Goal: Task Accomplishment & Management: Use online tool/utility

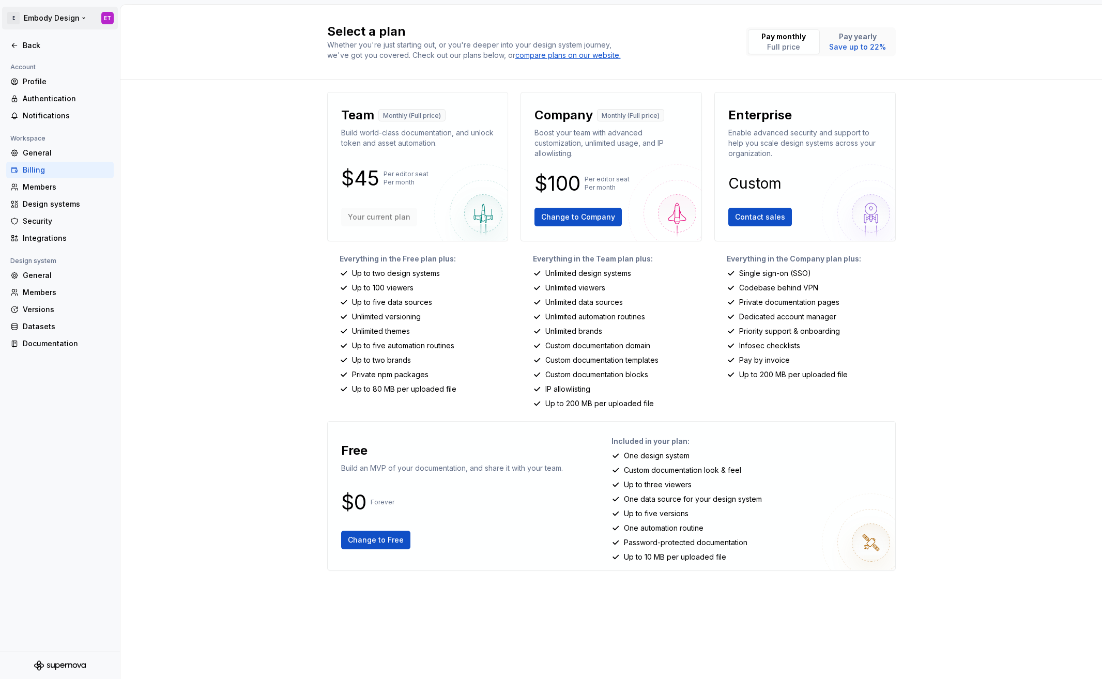
click at [14, 16] on html "E Embody Design ET Back Account Profile Authentication Notifications Workspace …" at bounding box center [551, 339] width 1102 height 679
click at [209, 144] on html "E Embody Design ET Back Account Profile Authentication Notifications Workspace …" at bounding box center [551, 339] width 1102 height 679
drag, startPoint x: 389, startPoint y: 178, endPoint x: 315, endPoint y: 169, distance: 74.4
click at [315, 169] on div "Select a plan Whether you're just starting out, or you're deeper into your desi…" at bounding box center [610, 342] width 981 height 674
click at [446, 251] on div "Team Monthly (Full price) Build world-class documentation, and unlock token and…" at bounding box center [417, 250] width 181 height 317
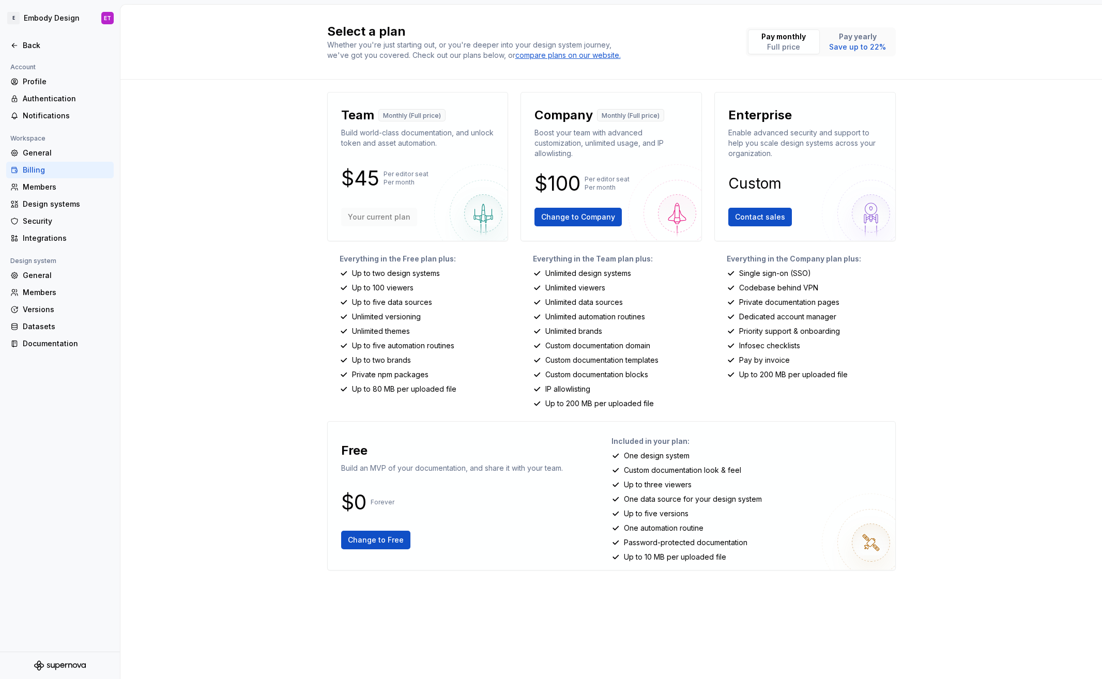
click at [360, 175] on p "$45" at bounding box center [360, 178] width 38 height 12
click at [773, 38] on p "Pay monthly" at bounding box center [783, 37] width 44 height 10
click at [872, 41] on div "Pay yearly Save up to 22%" at bounding box center [857, 42] width 57 height 21
click at [804, 48] on p "Full price" at bounding box center [783, 47] width 44 height 10
click at [840, 46] on p "Save up to 22%" at bounding box center [857, 47] width 57 height 10
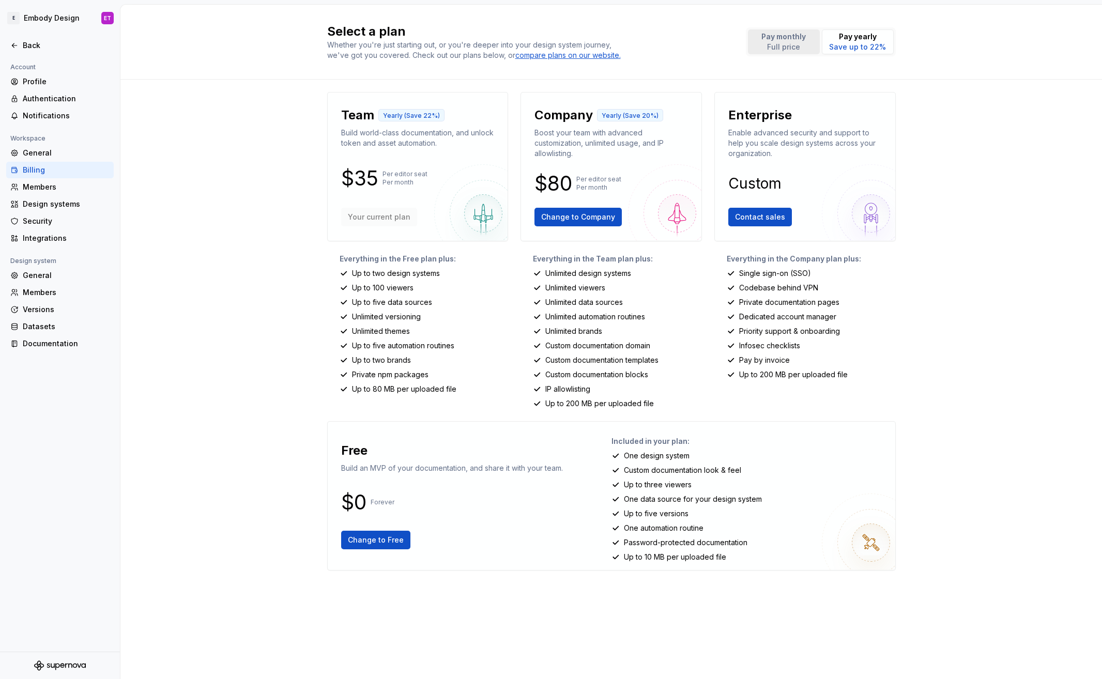
click at [783, 46] on p "Full price" at bounding box center [783, 47] width 44 height 10
click at [870, 48] on p "Save up to 22%" at bounding box center [857, 47] width 57 height 10
click at [797, 49] on p "Full price" at bounding box center [783, 47] width 44 height 10
drag, startPoint x: 858, startPoint y: 53, endPoint x: 804, endPoint y: 50, distance: 54.9
click at [858, 54] on button "Pay yearly Save up to 22%" at bounding box center [858, 41] width 72 height 25
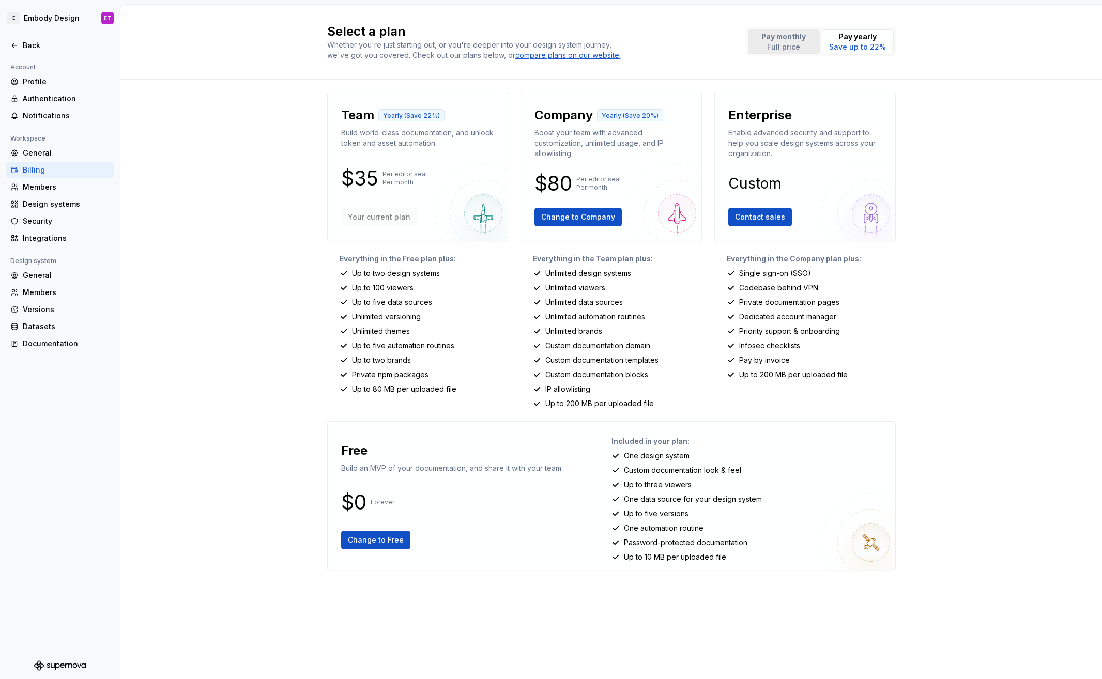
click at [803, 50] on p "Full price" at bounding box center [783, 47] width 44 height 10
click at [859, 51] on p "Save up to 22%" at bounding box center [857, 47] width 57 height 10
click at [814, 51] on button "Pay monthly Full price" at bounding box center [784, 41] width 72 height 25
click at [859, 50] on p "Save up to 22%" at bounding box center [857, 47] width 57 height 10
click at [798, 46] on p "Full price" at bounding box center [783, 47] width 44 height 10
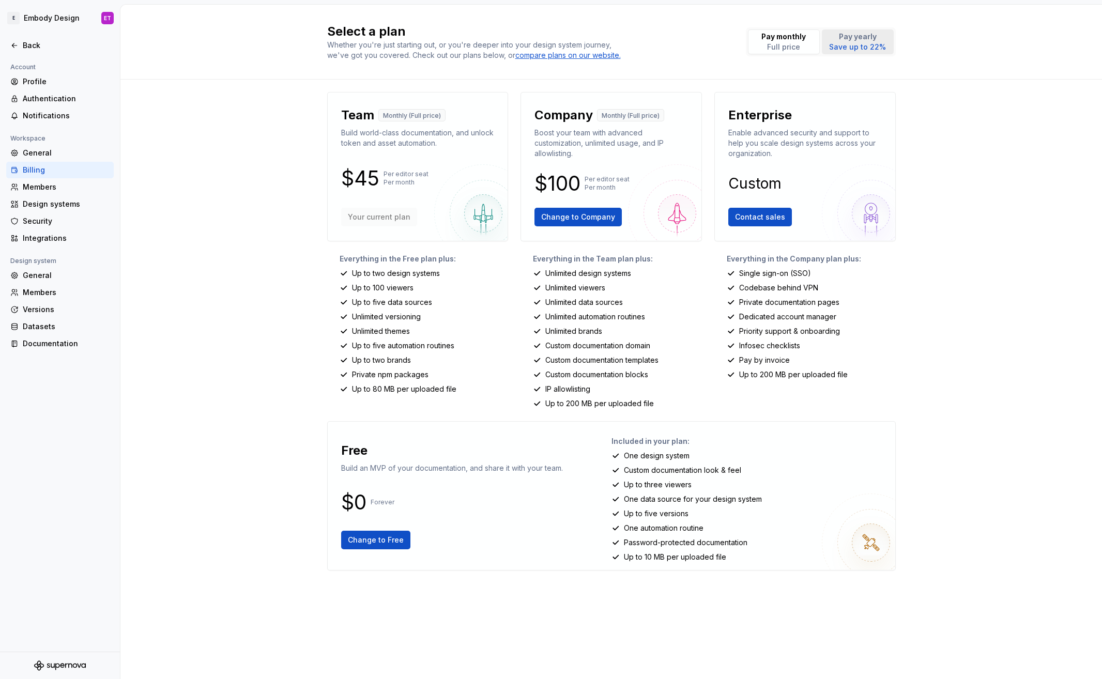
click at [860, 47] on p "Save up to 22%" at bounding box center [857, 47] width 57 height 10
click at [792, 46] on p "Full price" at bounding box center [783, 47] width 44 height 10
drag, startPoint x: 845, startPoint y: 47, endPoint x: 781, endPoint y: 42, distance: 64.3
click at [845, 47] on p "Save up to 22%" at bounding box center [857, 47] width 57 height 10
click at [780, 42] on p "Full price" at bounding box center [783, 47] width 44 height 10
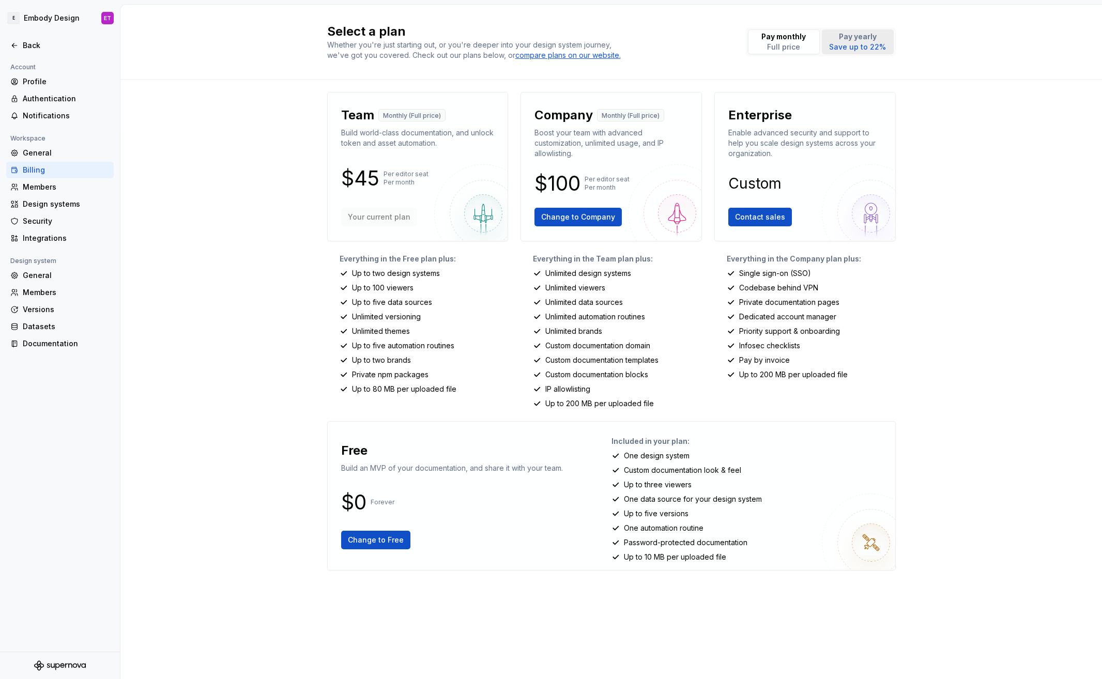
click at [845, 44] on p "Save up to 22%" at bounding box center [857, 47] width 57 height 10
click at [765, 43] on p "Full price" at bounding box center [783, 47] width 44 height 10
drag, startPoint x: 843, startPoint y: 46, endPoint x: 797, endPoint y: 45, distance: 46.5
click at [839, 46] on p "Save up to 22%" at bounding box center [857, 47] width 57 height 10
click at [774, 45] on p "Full price" at bounding box center [783, 47] width 44 height 10
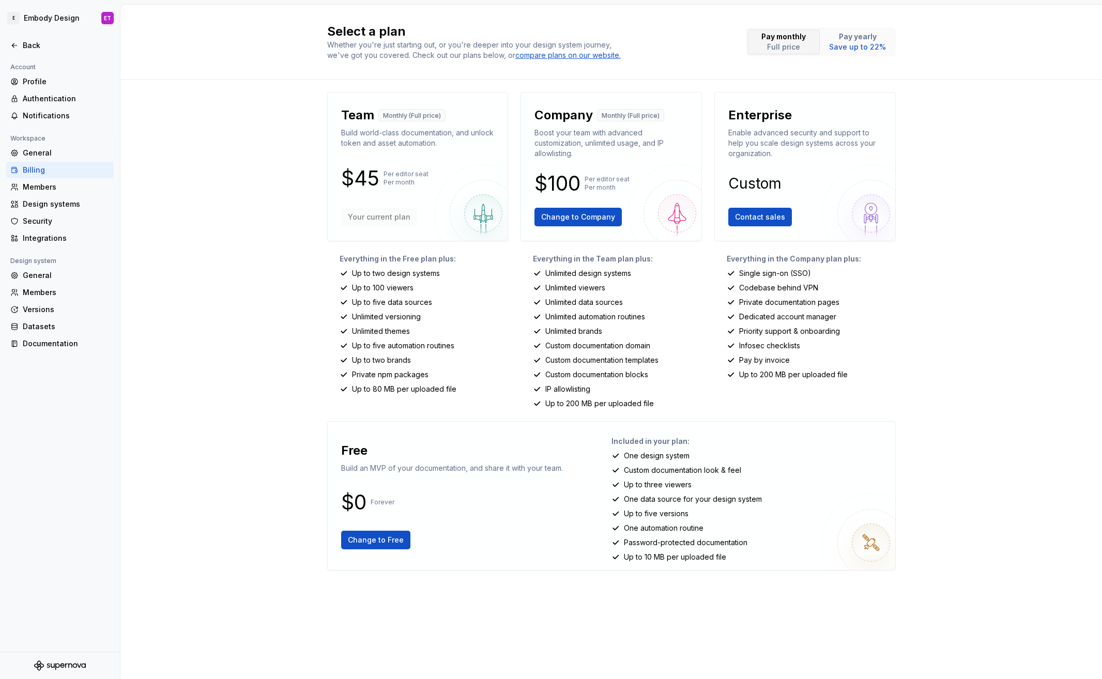
click at [814, 44] on button "Pay monthly Full price" at bounding box center [784, 41] width 72 height 25
click at [792, 44] on p "Full price" at bounding box center [783, 47] width 44 height 10
click at [847, 49] on p "Save up to 22%" at bounding box center [857, 47] width 57 height 10
click at [798, 55] on div "Pay monthly Full price Pay yearly Save up to 22%" at bounding box center [821, 41] width 150 height 29
click at [794, 39] on p "Pay monthly" at bounding box center [783, 37] width 44 height 10
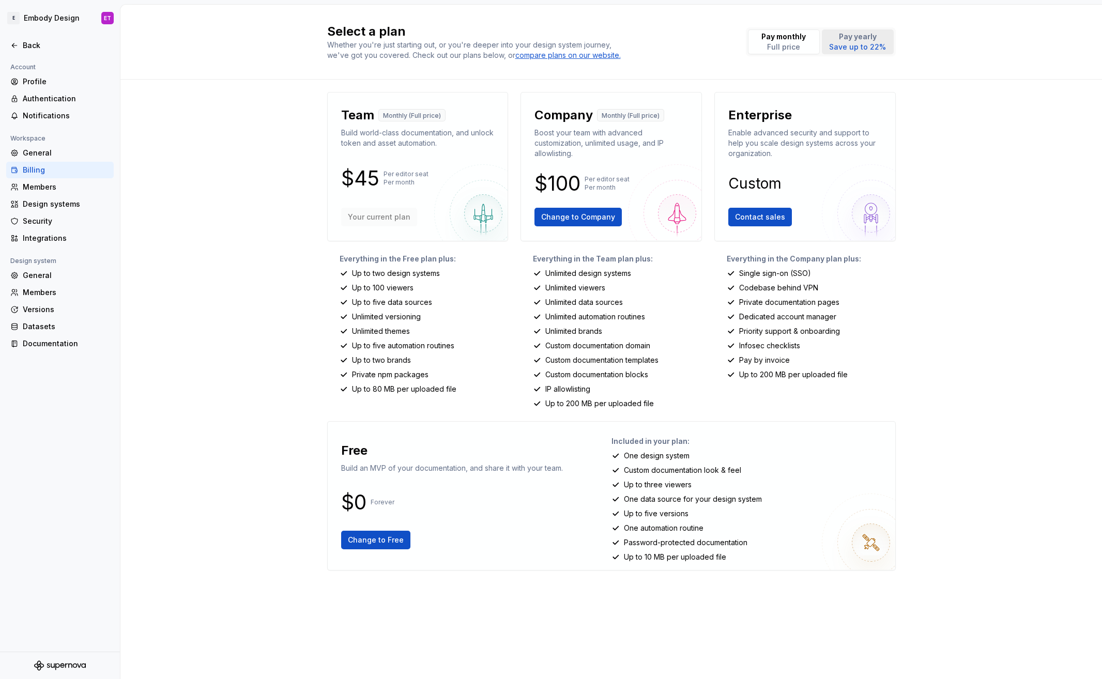
click at [878, 52] on p "Save up to 22%" at bounding box center [857, 47] width 57 height 10
click at [276, 325] on div "Select a plan Whether you're just starting out, or you're deeper into your desi…" at bounding box center [610, 342] width 981 height 674
click at [83, 18] on html "E Embody Design ET Back Account Profile Authentication Notifications Workspace …" at bounding box center [551, 339] width 1102 height 679
click at [88, 19] on html "E Embody Design ET Back Account Profile Authentication Notifications Workspace …" at bounding box center [551, 339] width 1102 height 679
click at [108, 19] on html "E Embody Design ET Back Account Profile Authentication Notifications Workspace …" at bounding box center [551, 339] width 1102 height 679
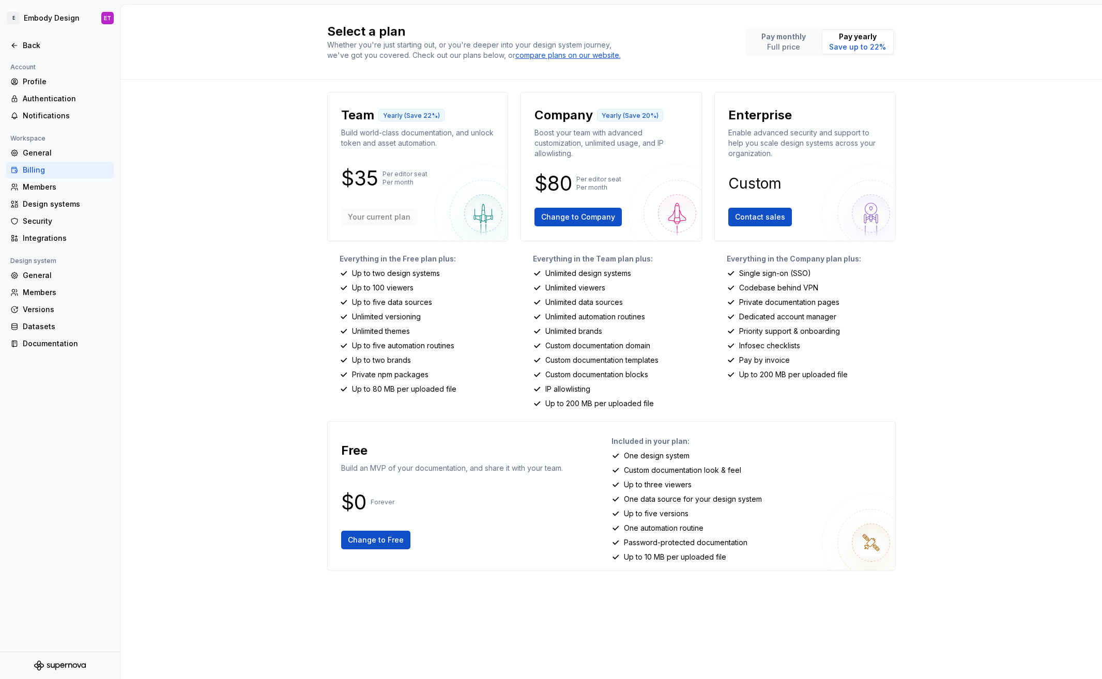
click at [206, 137] on html "E Embody Design ET Back Account Profile Authentication Notifications Workspace …" at bounding box center [551, 339] width 1102 height 679
click at [28, 75] on div "Profile" at bounding box center [59, 81] width 107 height 17
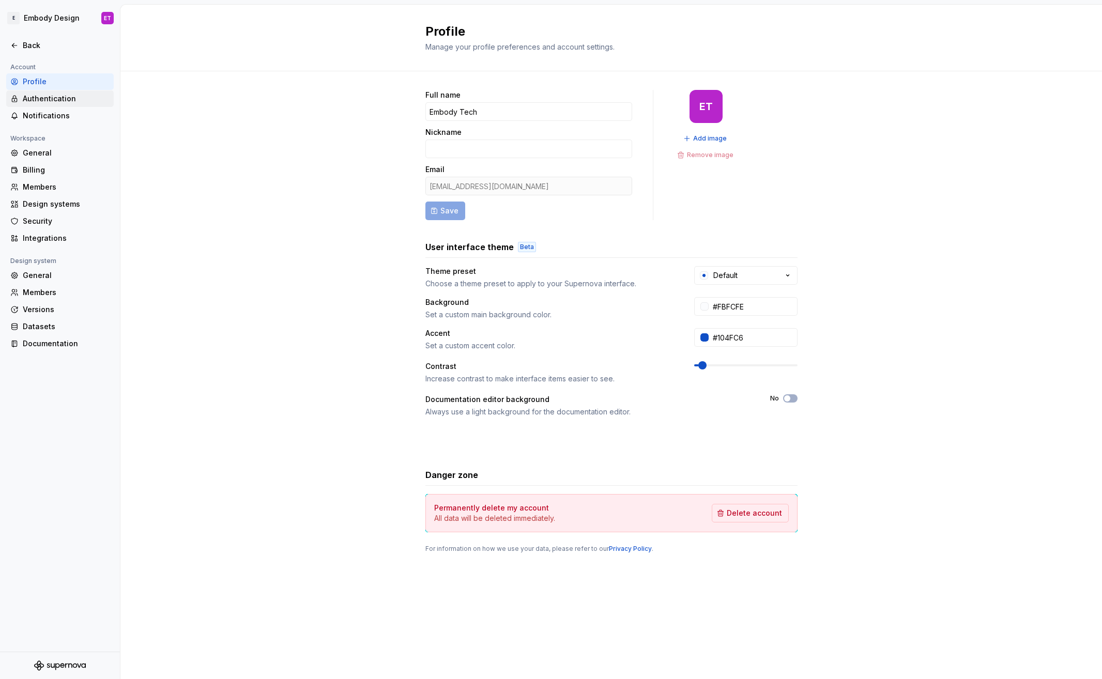
click at [56, 101] on div "Authentication" at bounding box center [66, 99] width 87 height 10
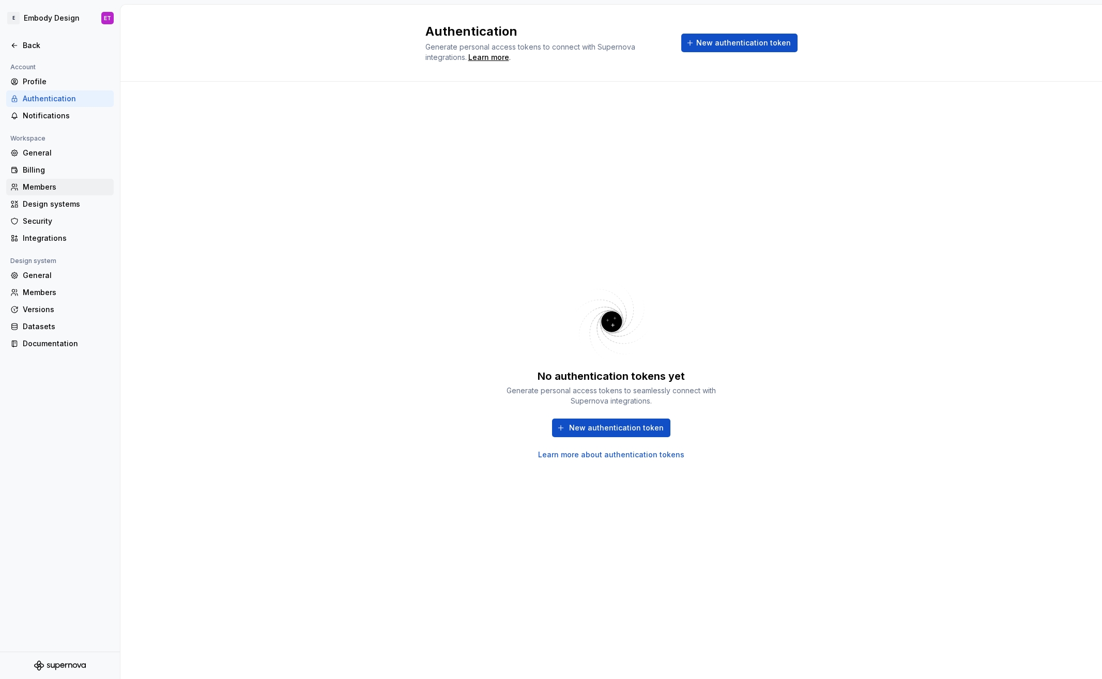
click at [48, 186] on div "Members" at bounding box center [66, 187] width 87 height 10
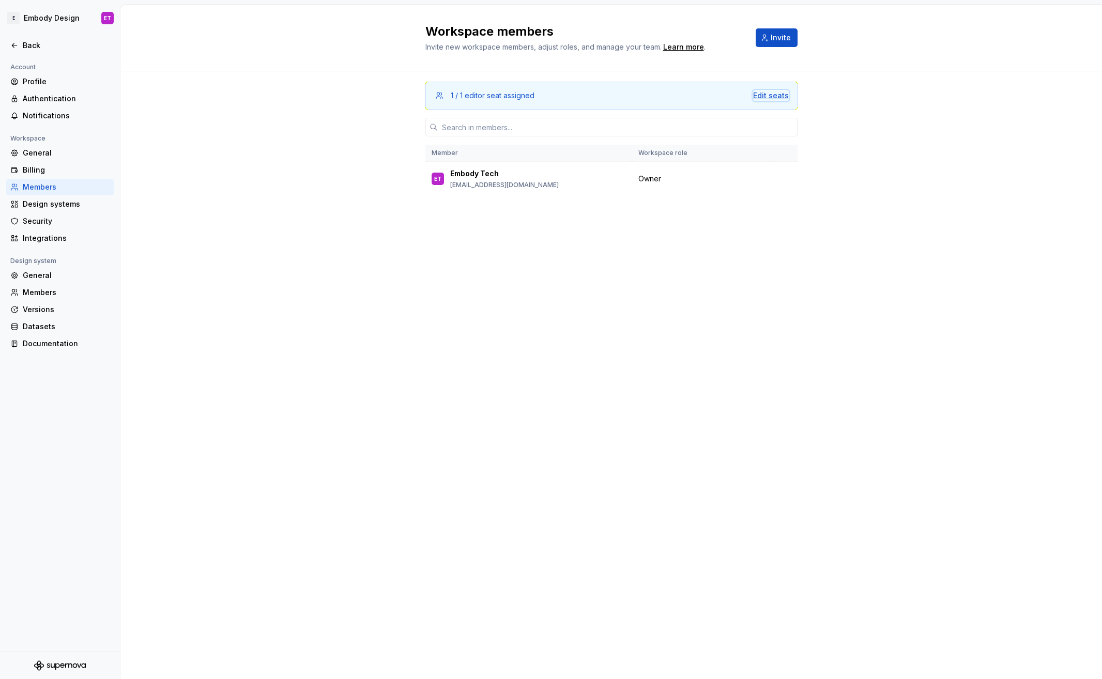
click at [770, 92] on div "Edit seats" at bounding box center [771, 95] width 36 height 10
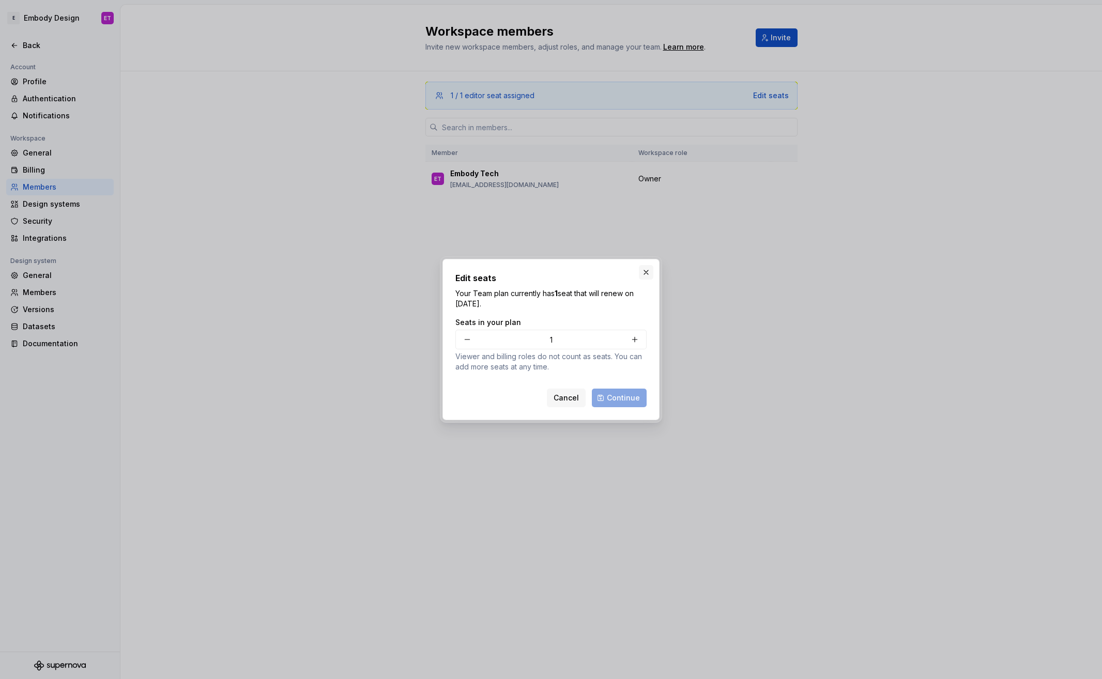
click at [647, 272] on button "button" at bounding box center [646, 272] width 14 height 14
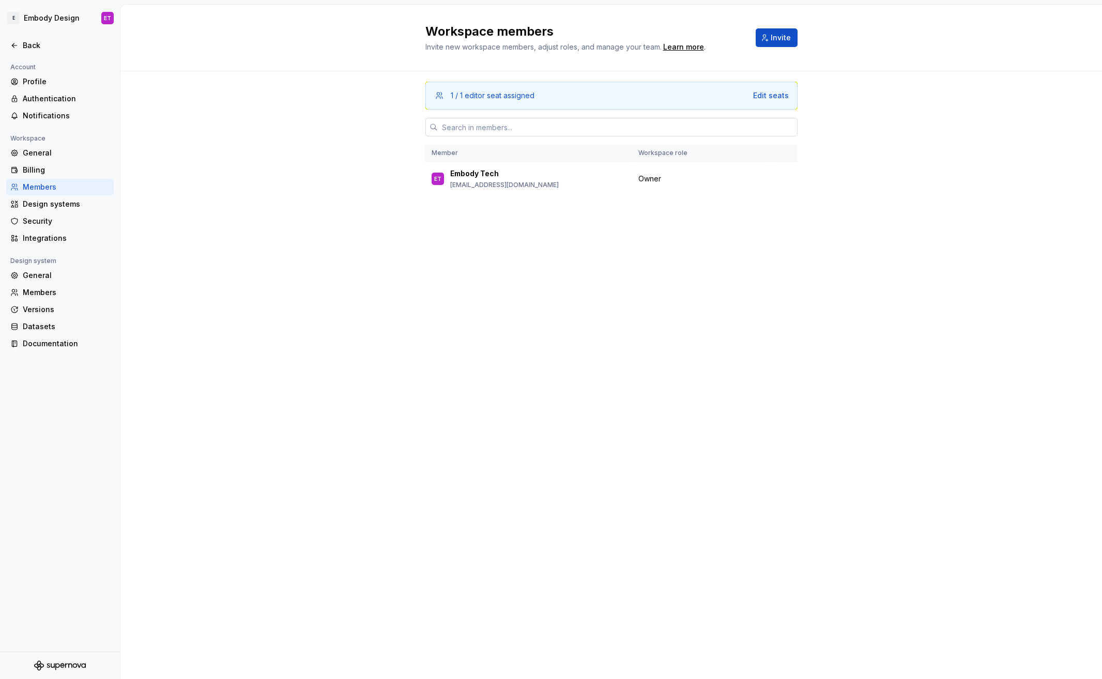
click at [495, 121] on input "text" at bounding box center [618, 127] width 360 height 19
click at [656, 178] on span "Owner" at bounding box center [649, 179] width 23 height 10
drag, startPoint x: 499, startPoint y: 97, endPoint x: 454, endPoint y: 96, distance: 45.0
click at [454, 96] on div "1 / 1 editor seat assigned" at bounding box center [493, 95] width 84 height 10
click at [550, 267] on div "Workspace members Invite new workspace members, adjust roles, and manage your t…" at bounding box center [610, 342] width 981 height 674
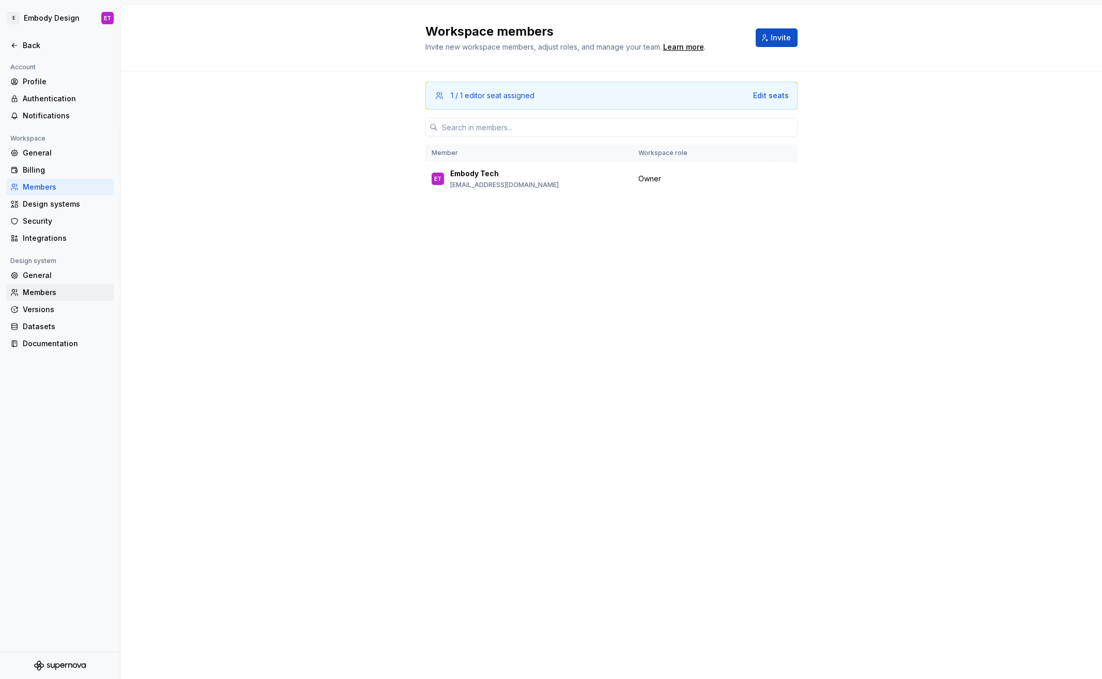
click at [52, 291] on div "Members" at bounding box center [66, 292] width 87 height 10
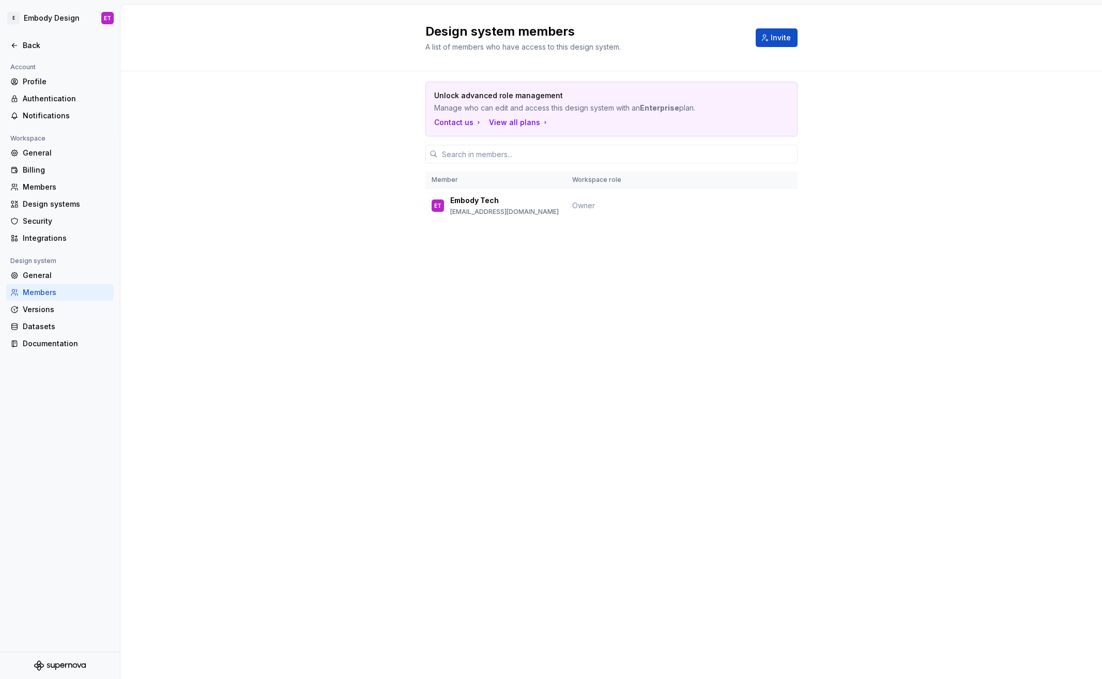
click at [189, 196] on div "Unlock advanced role management Manage who can edit and access this design syst…" at bounding box center [610, 166] width 981 height 191
click at [28, 46] on div "Back" at bounding box center [66, 45] width 87 height 10
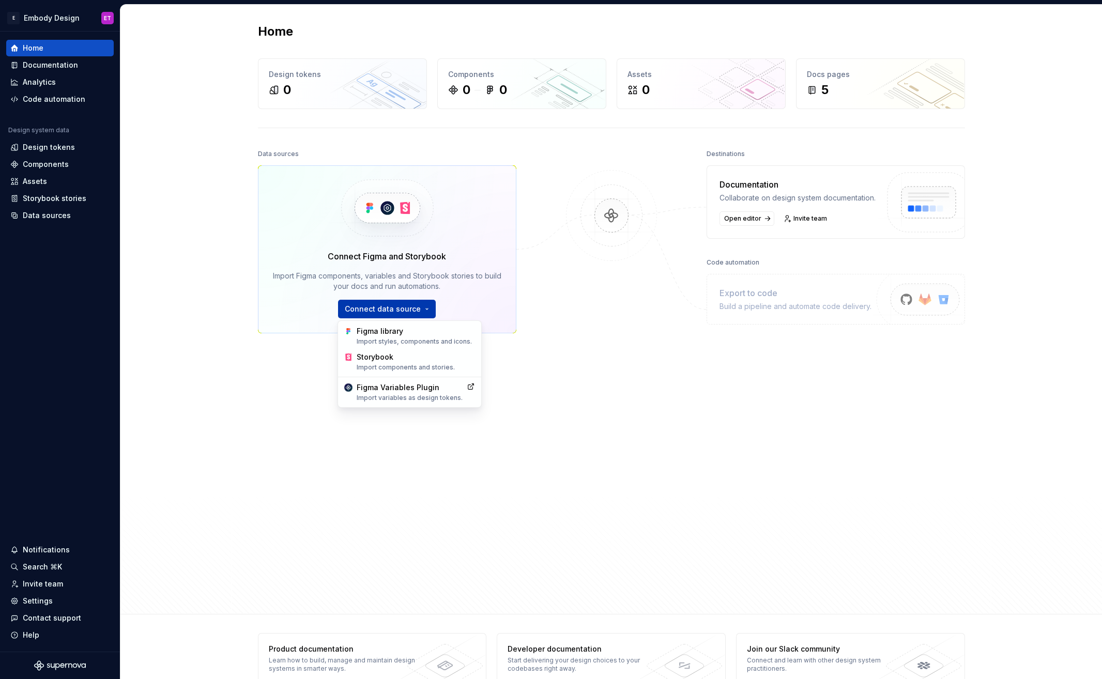
click at [411, 311] on html "E Embody Design ET Home Documentation Analytics Code automation Design system d…" at bounding box center [551, 339] width 1102 height 679
click at [403, 337] on div "Import styles, components and icons." at bounding box center [415, 341] width 118 height 8
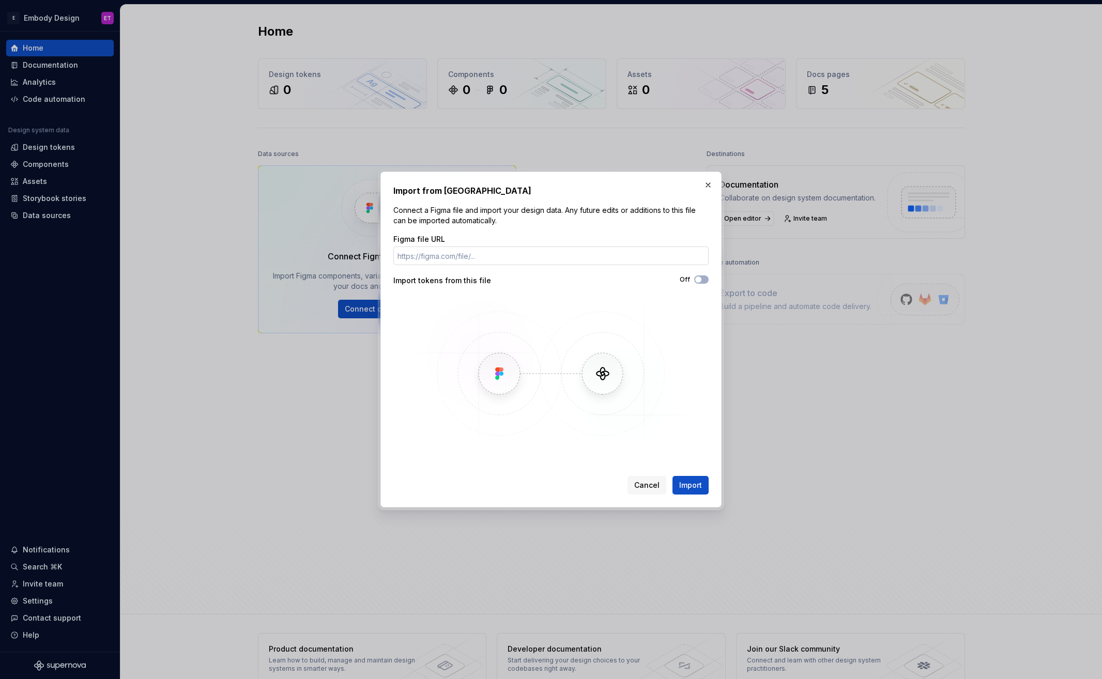
click at [440, 252] on input "Figma file URL" at bounding box center [550, 255] width 315 height 19
paste input "[URL][DOMAIN_NAME]"
type input "[URL][DOMAIN_NAME]"
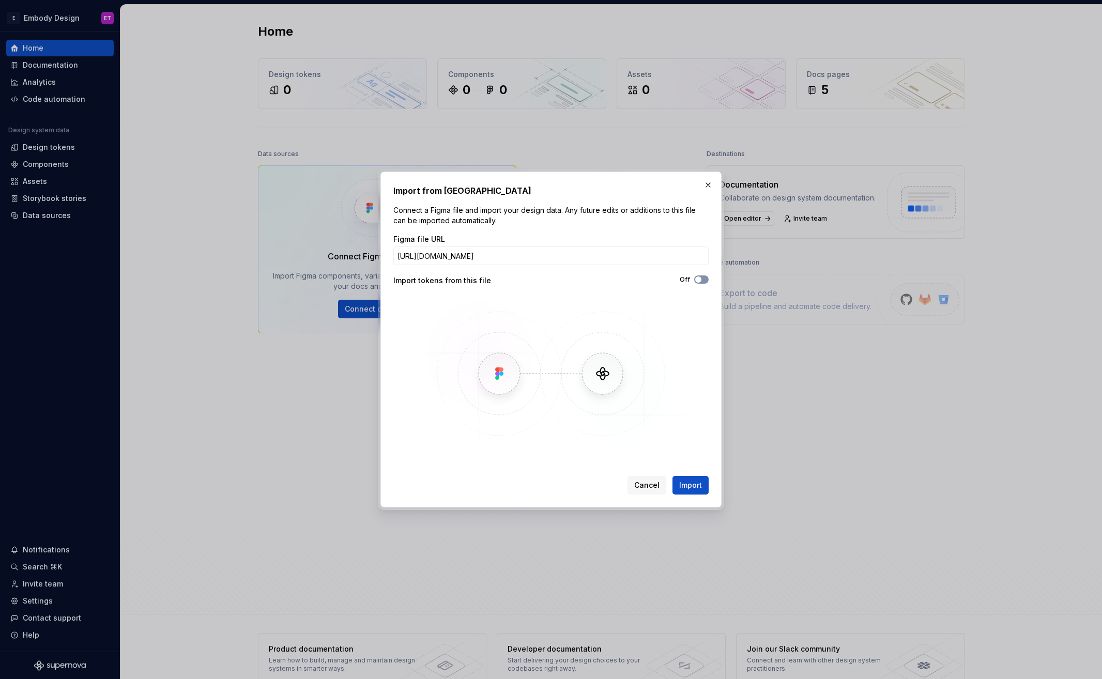
click at [707, 281] on button "Off" at bounding box center [701, 279] width 14 height 8
click at [699, 488] on span "Import" at bounding box center [690, 485] width 23 height 10
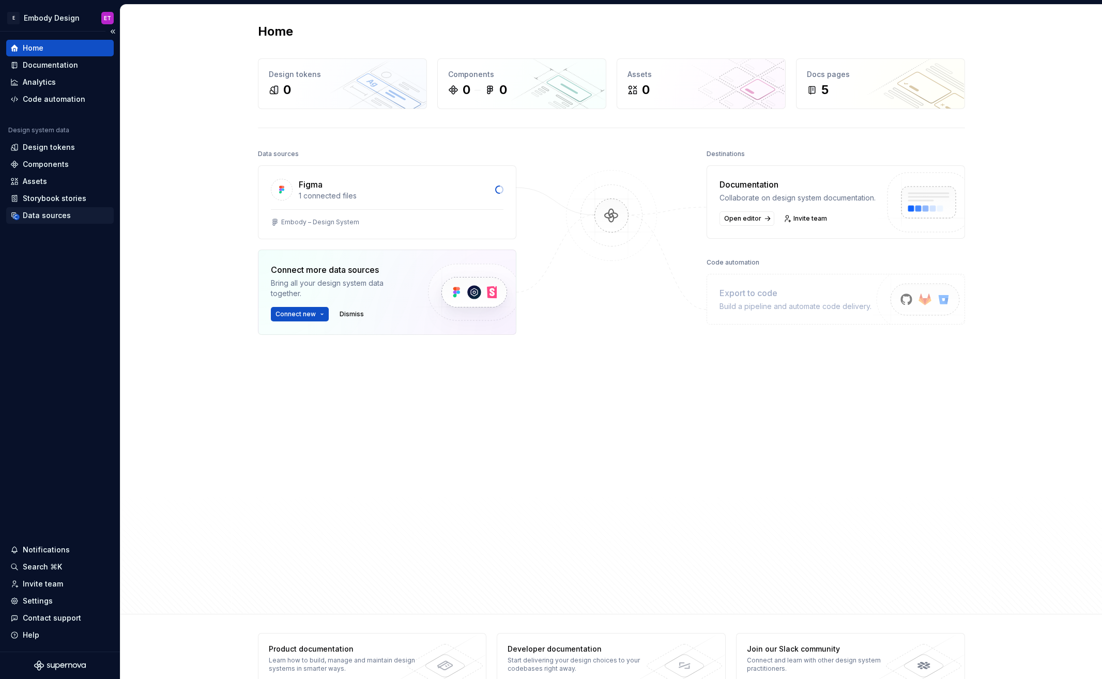
click at [50, 210] on div "Data sources" at bounding box center [47, 215] width 48 height 10
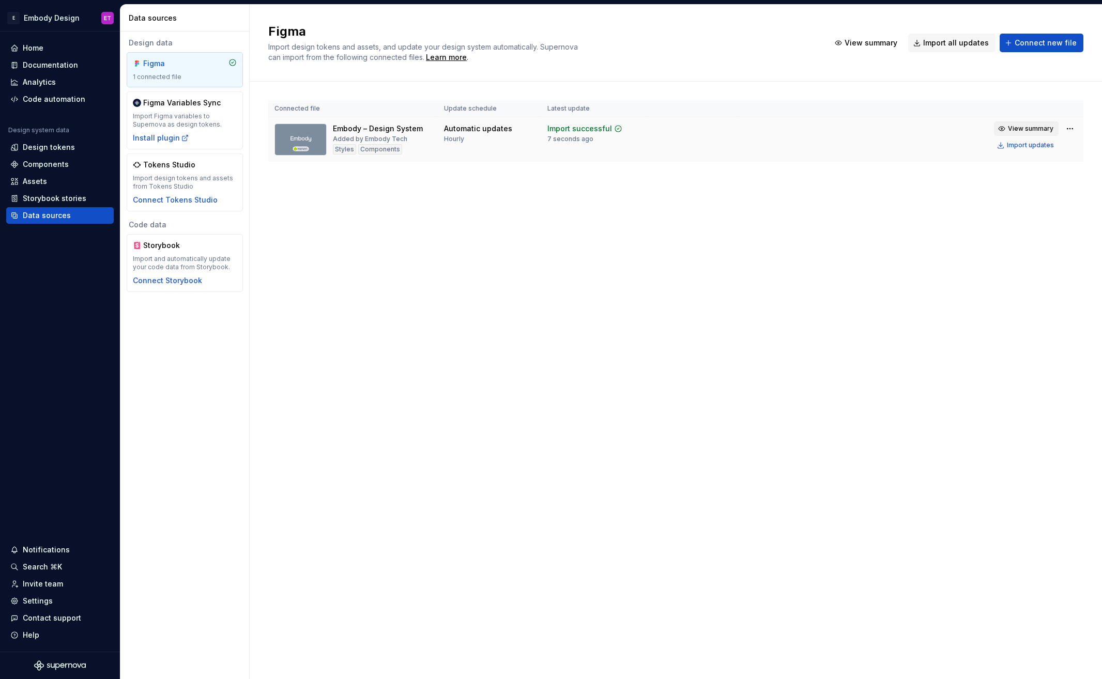
click at [1043, 131] on span "View summary" at bounding box center [1030, 129] width 45 height 8
click at [1069, 130] on html "E Embody Design ET Home Documentation Analytics Code automation Design system d…" at bounding box center [551, 339] width 1102 height 679
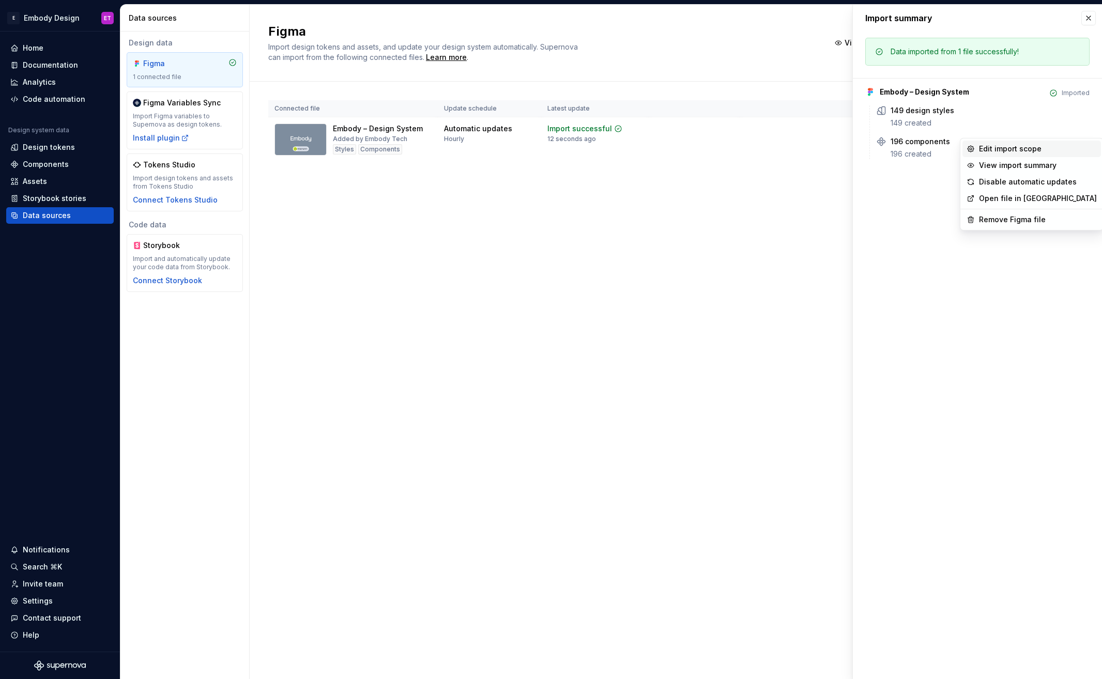
click at [1025, 147] on div "Edit import scope" at bounding box center [1038, 149] width 118 height 10
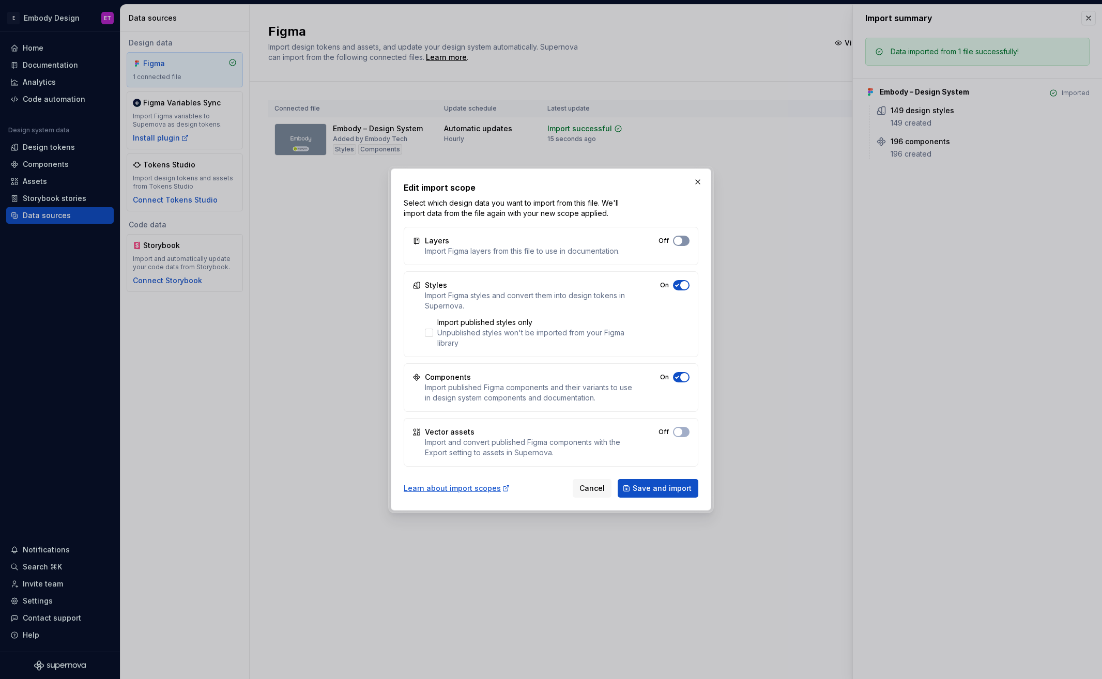
click at [685, 241] on button "Off" at bounding box center [681, 241] width 17 height 10
click at [687, 246] on button "On" at bounding box center [681, 241] width 17 height 10
click at [672, 492] on span "Save and import" at bounding box center [661, 488] width 59 height 10
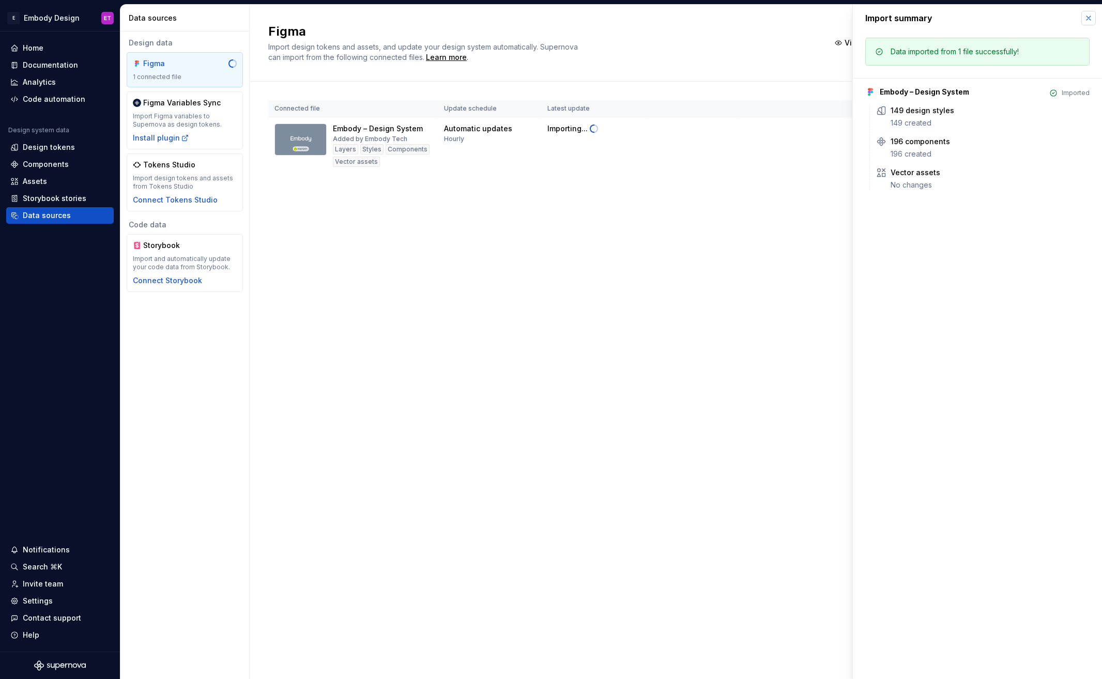
click at [1091, 17] on button "button" at bounding box center [1088, 18] width 14 height 14
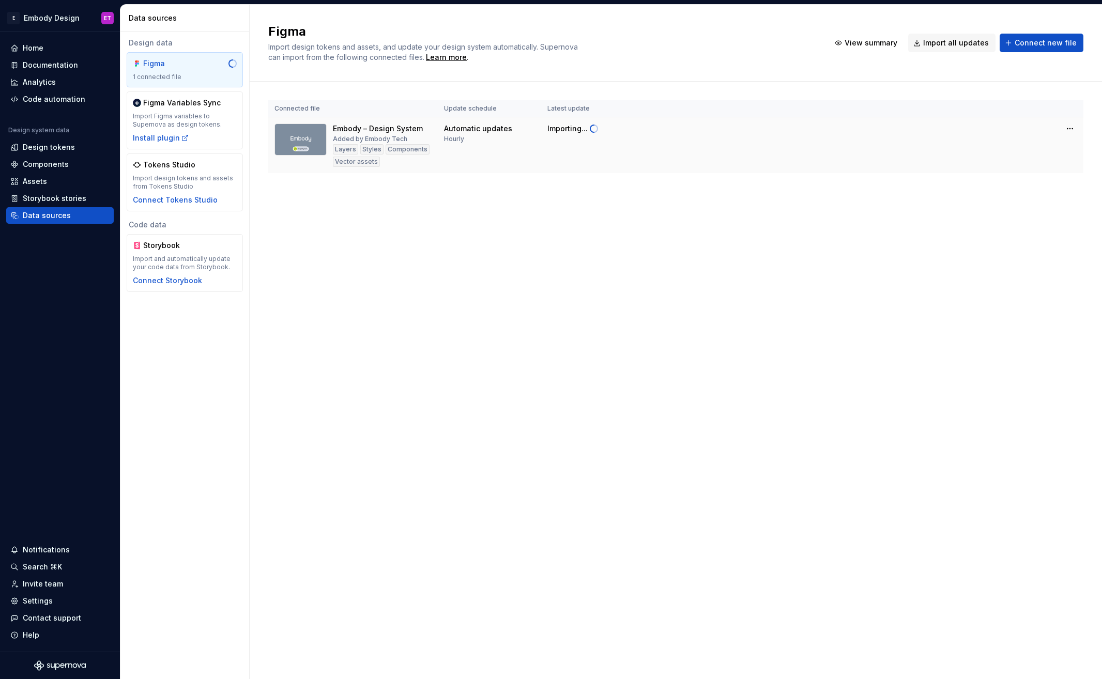
click at [459, 140] on div "Hourly" at bounding box center [454, 139] width 20 height 8
click at [501, 142] on div "Automatic updates Hourly" at bounding box center [478, 133] width 68 height 20
drag, startPoint x: 444, startPoint y: 127, endPoint x: 523, endPoint y: 133, distance: 79.3
click at [523, 133] on div "Automatic updates Hourly" at bounding box center [489, 133] width 91 height 20
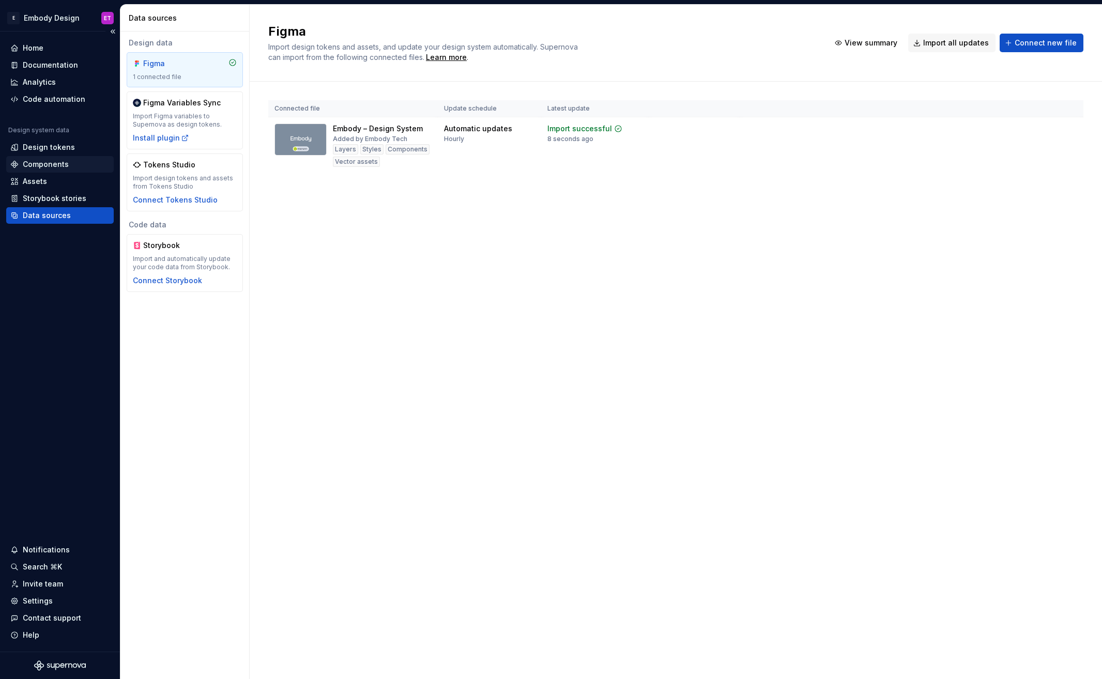
click at [59, 163] on div "Components" at bounding box center [46, 164] width 46 height 10
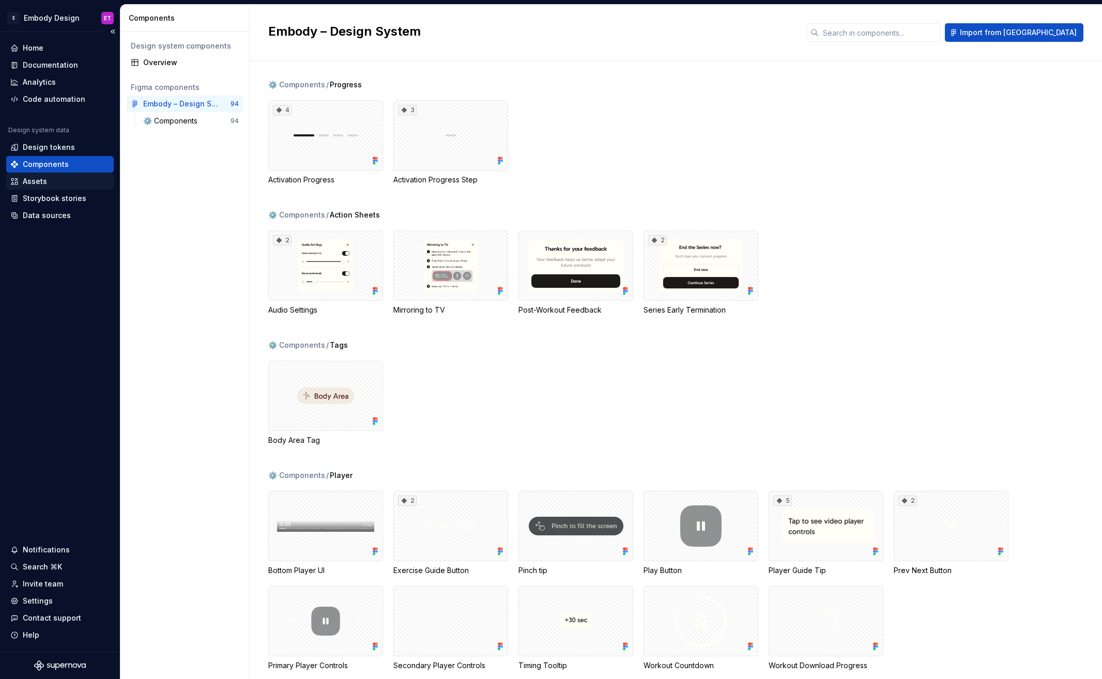
click at [51, 187] on div "Assets" at bounding box center [59, 181] width 107 height 17
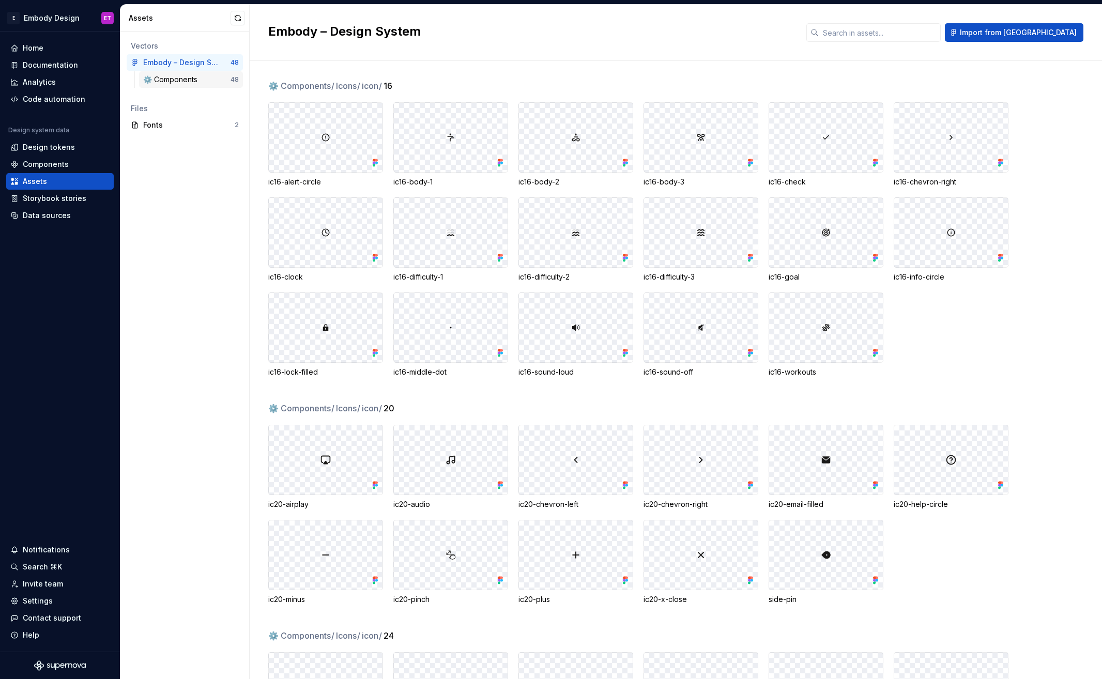
click at [178, 81] on div "⚙️ Components" at bounding box center [172, 79] width 58 height 10
click at [160, 128] on div "Fonts" at bounding box center [188, 125] width 91 height 10
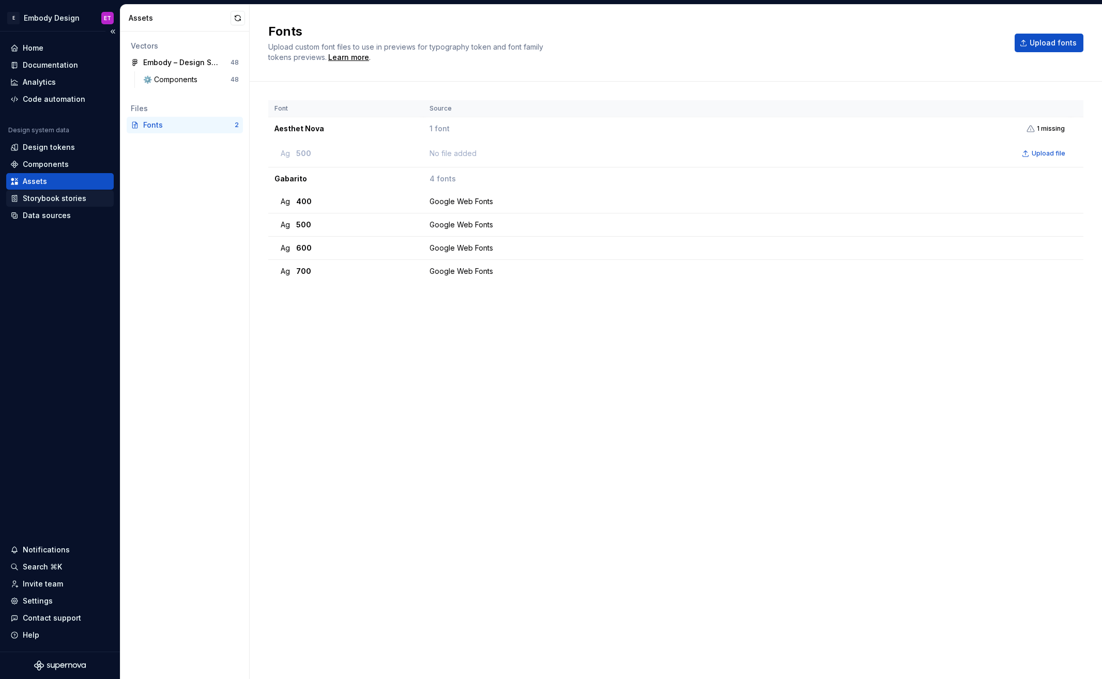
click at [65, 196] on div "Storybook stories" at bounding box center [55, 198] width 64 height 10
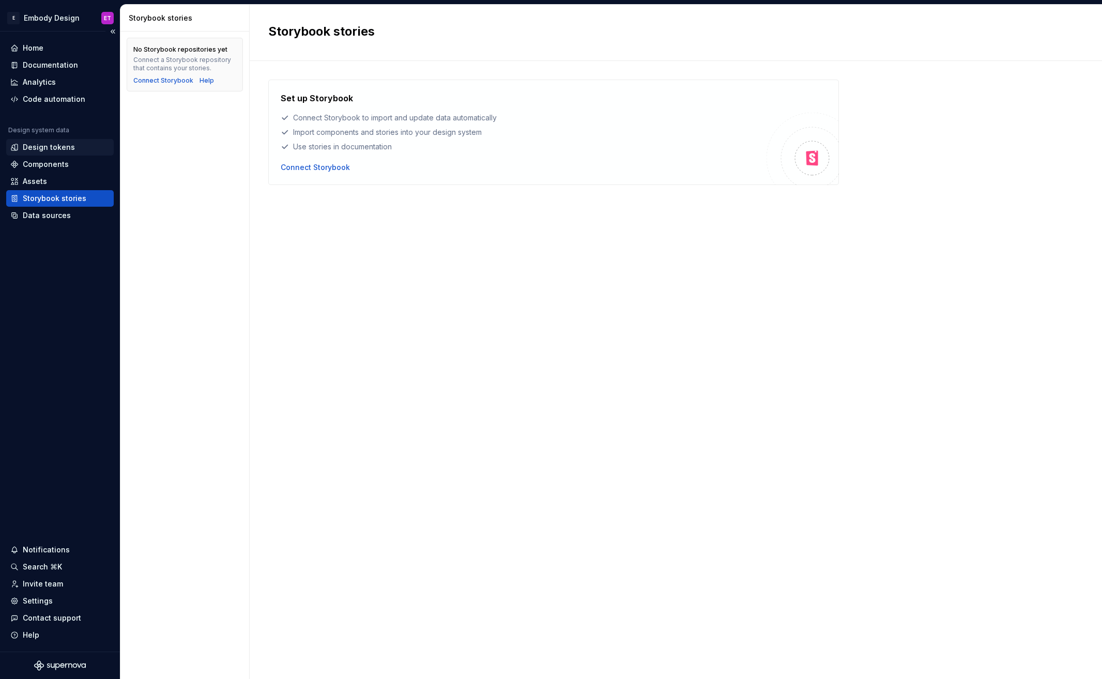
click at [65, 148] on div "Design tokens" at bounding box center [49, 147] width 52 height 10
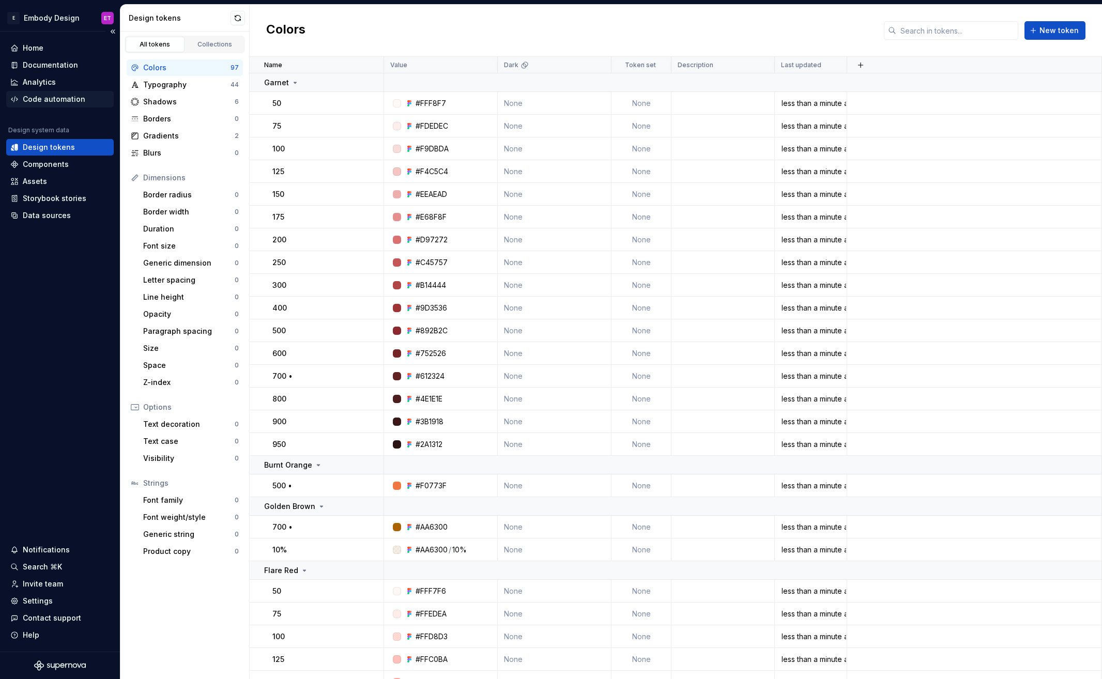
click at [52, 100] on div "Code automation" at bounding box center [54, 99] width 63 height 10
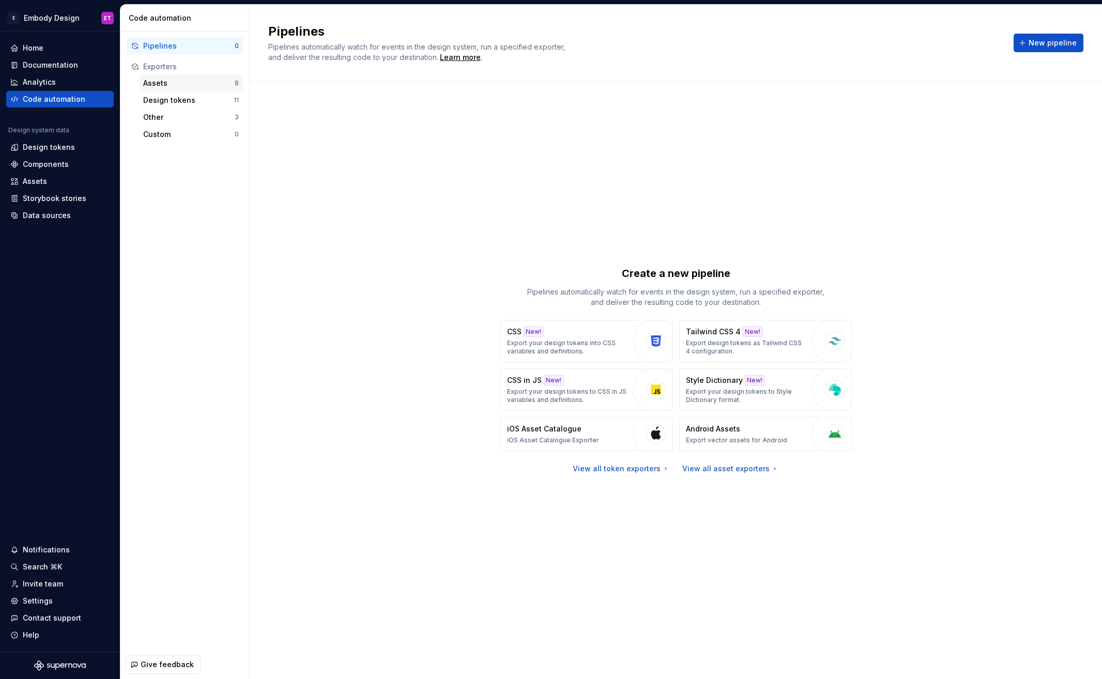
click at [172, 82] on div "Assets" at bounding box center [188, 83] width 91 height 10
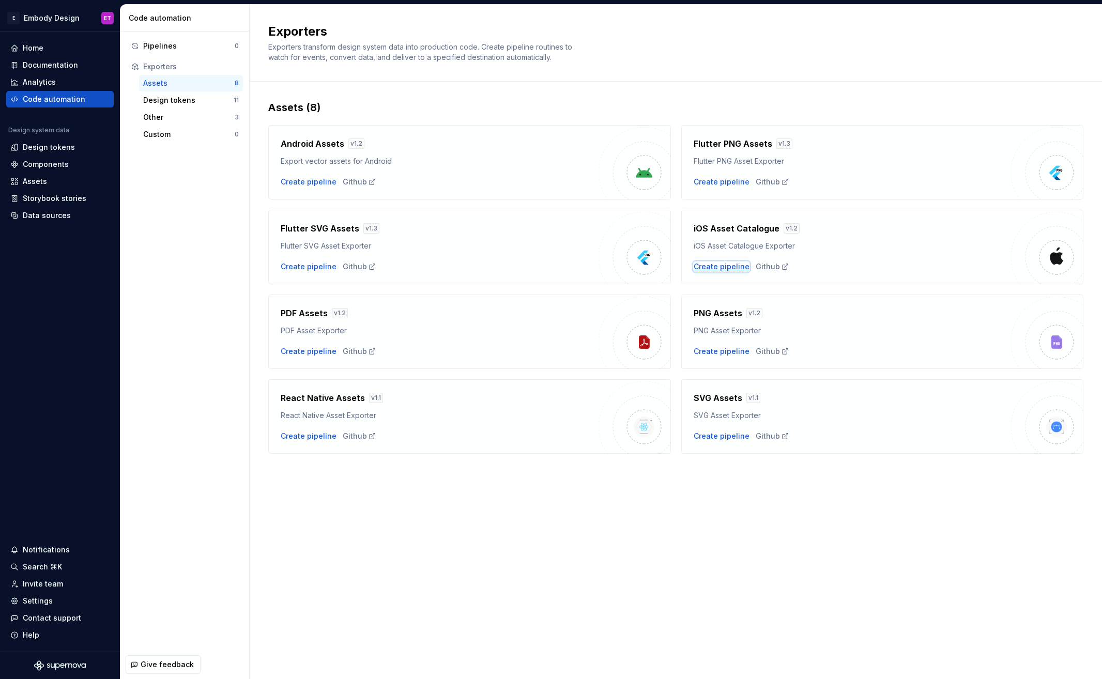
click at [721, 266] on div "Create pipeline" at bounding box center [721, 266] width 56 height 10
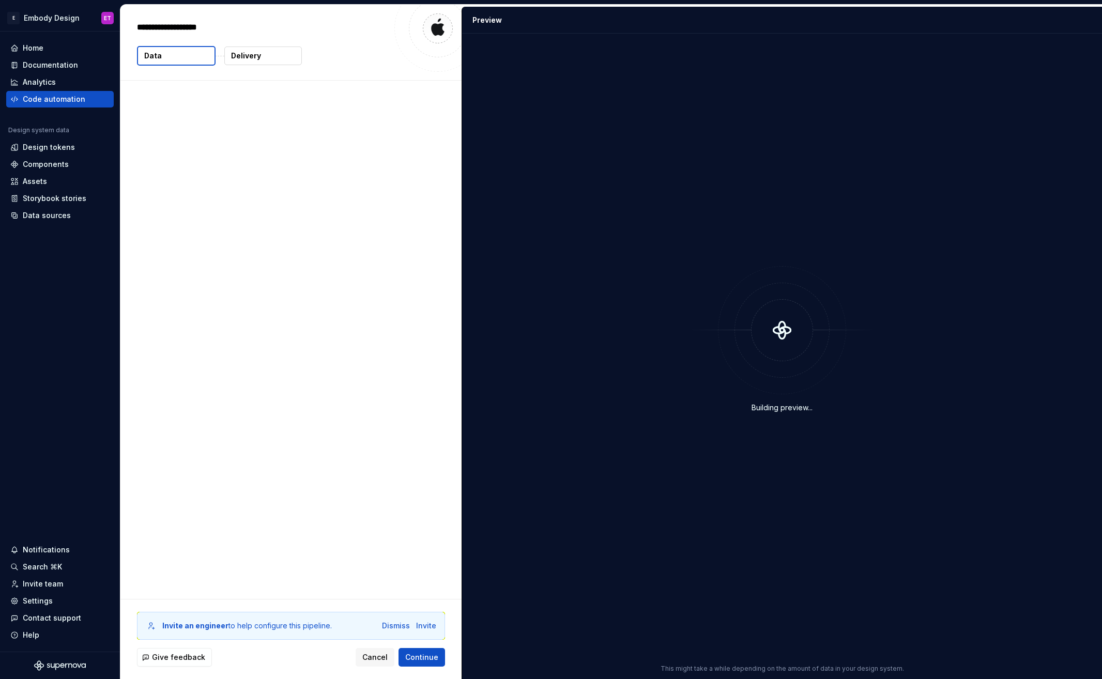
type textarea "*"
click at [435, 659] on span "Continue" at bounding box center [421, 657] width 33 height 10
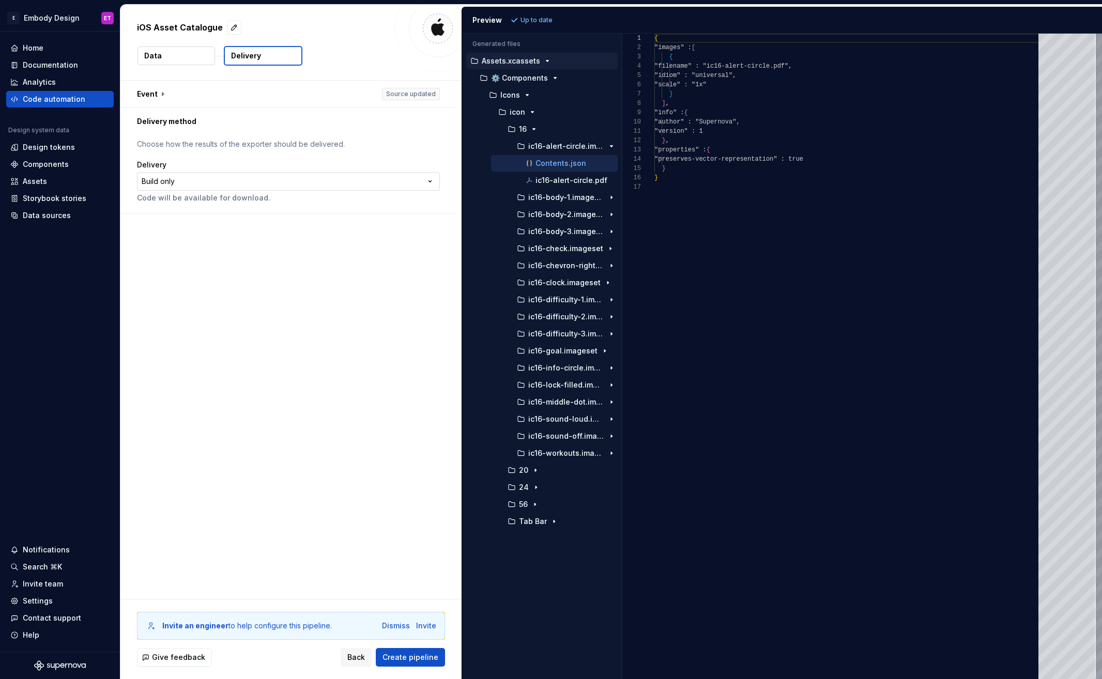
click at [428, 182] on html "**********" at bounding box center [551, 339] width 1102 height 679
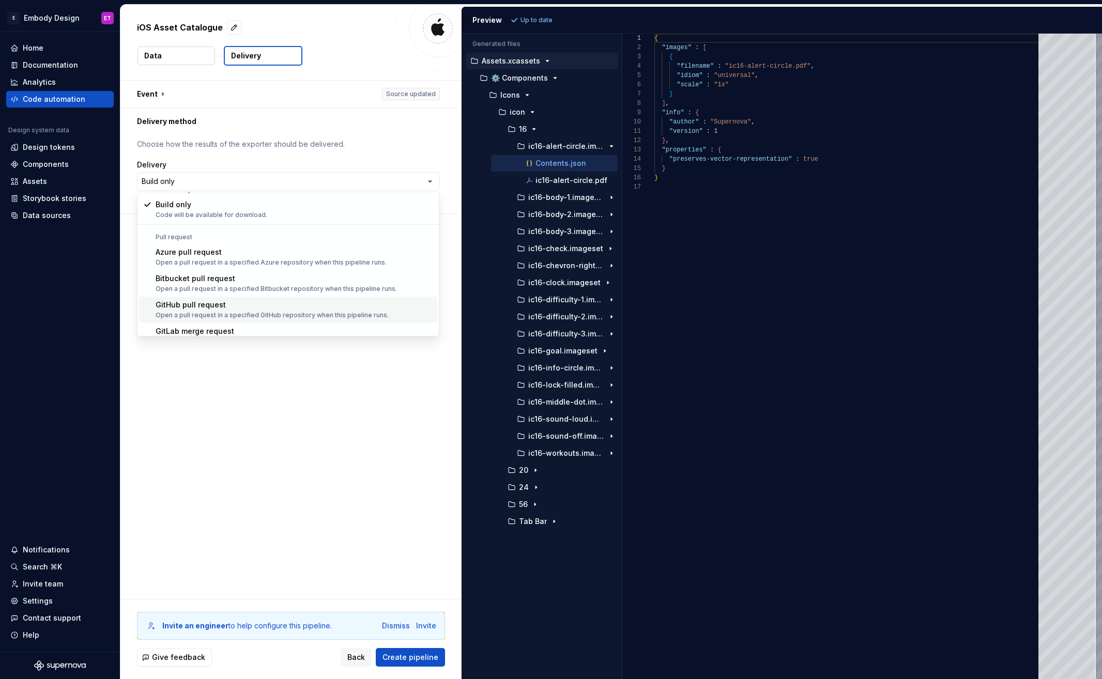
scroll to position [29, 0]
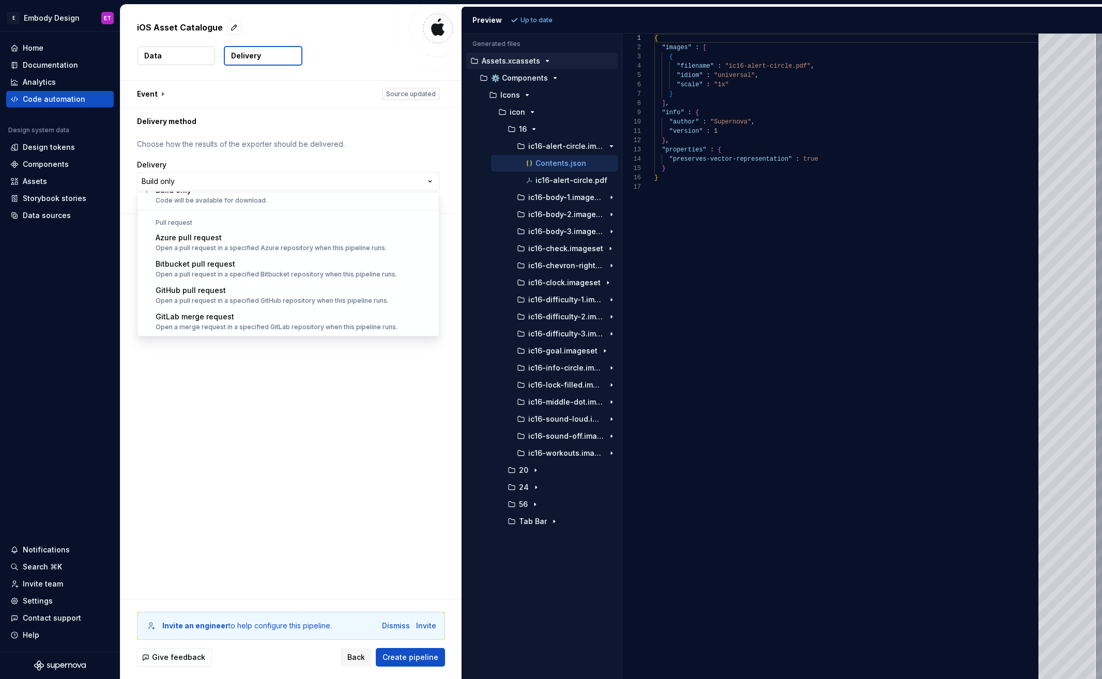
select select "******"
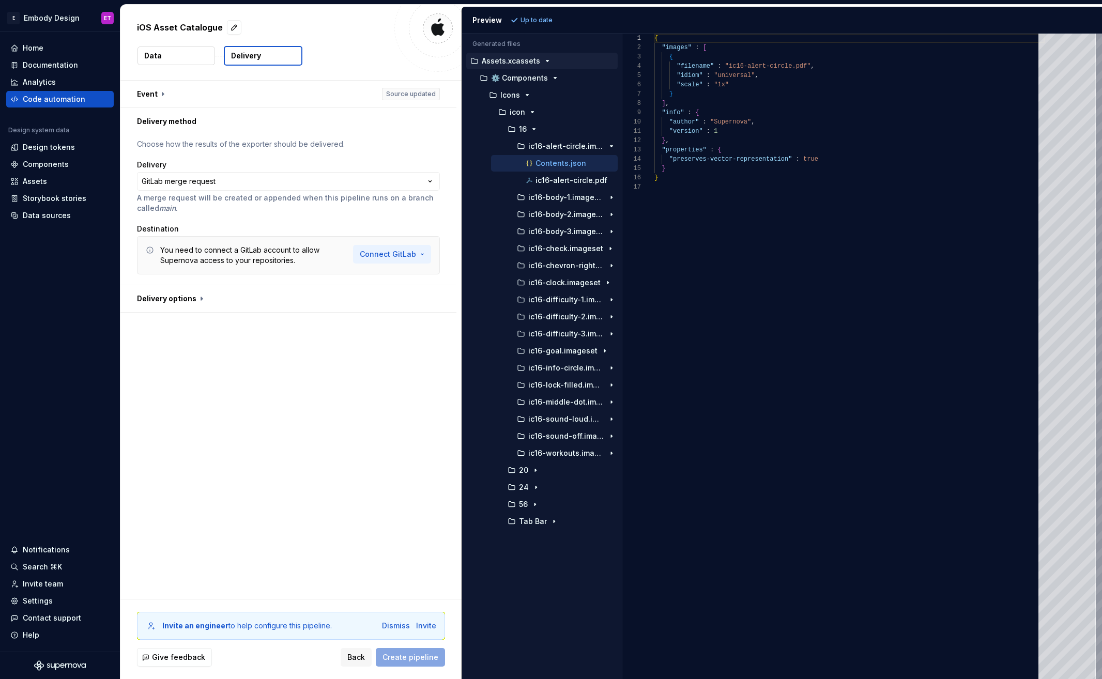
click at [390, 258] on html "**********" at bounding box center [551, 339] width 1102 height 679
click at [402, 275] on span "Connect GitLab account" at bounding box center [426, 276] width 105 height 10
click at [423, 254] on html "**********" at bounding box center [551, 339] width 1102 height 679
click at [419, 280] on span "Connect GitLab account" at bounding box center [426, 276] width 105 height 10
click at [423, 250] on html "**********" at bounding box center [551, 339] width 1102 height 679
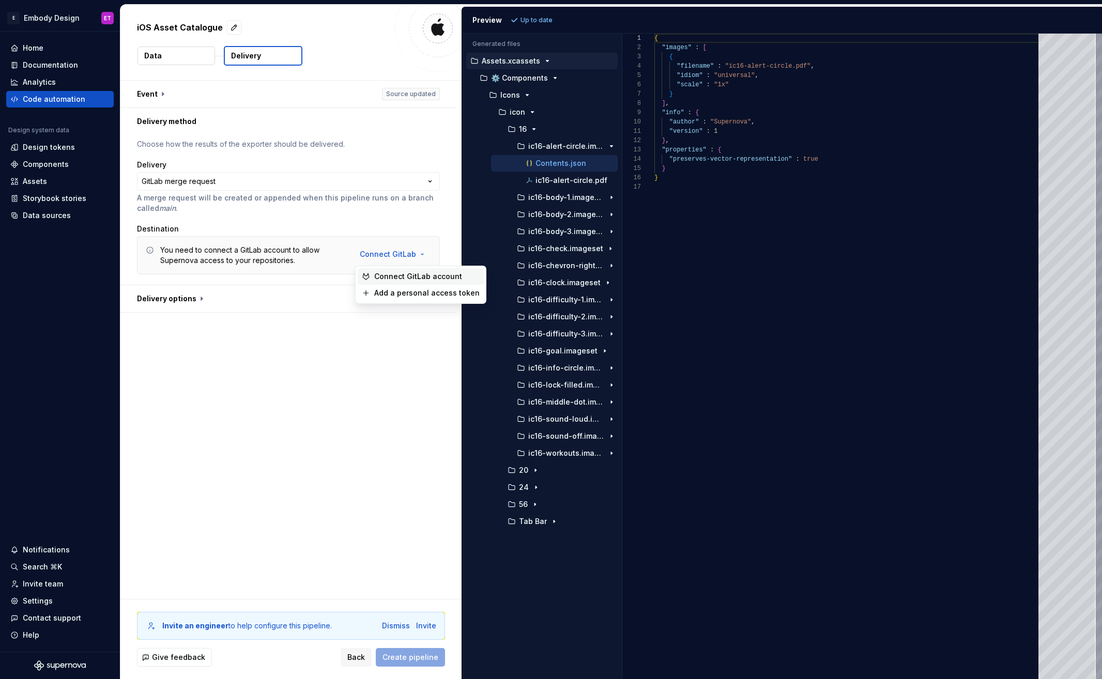
click at [427, 283] on div "Connect GitLab account" at bounding box center [421, 276] width 126 height 17
click at [390, 258] on html "**********" at bounding box center [551, 339] width 1102 height 679
click at [292, 411] on html "**********" at bounding box center [551, 339] width 1102 height 679
click at [612, 146] on icon "button" at bounding box center [611, 146] width 8 height 8
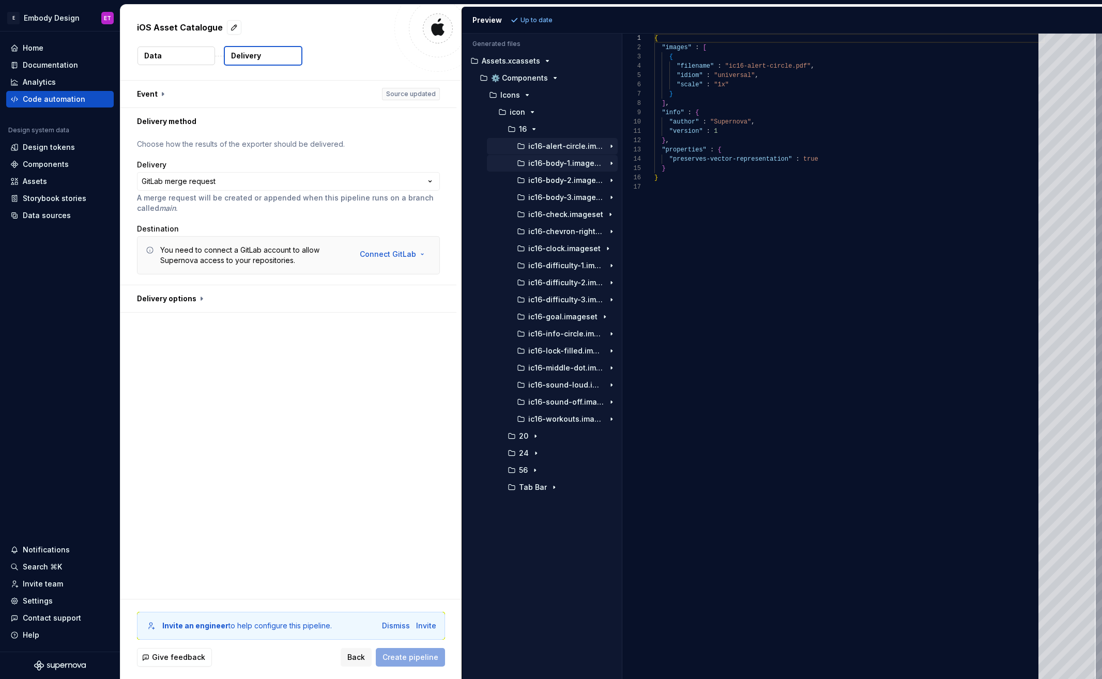
click at [612, 162] on icon "button" at bounding box center [611, 163] width 8 height 8
click at [401, 255] on html "**********" at bounding box center [551, 339] width 1102 height 679
click at [411, 292] on span "Add a personal access token" at bounding box center [426, 293] width 105 height 10
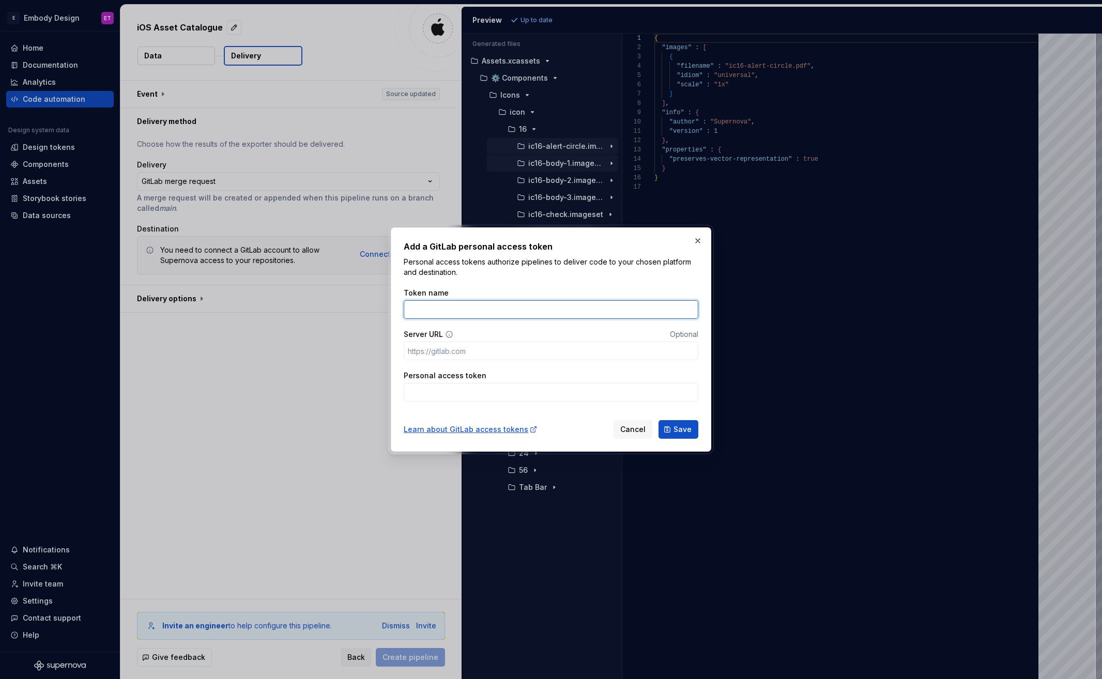
click at [495, 308] on input "Token name" at bounding box center [551, 309] width 295 height 19
paste input "tceSQh583yrZA838M__a"
type input "tceSQh583yrZA838M__a"
click at [472, 356] on input "Server URL" at bounding box center [551, 351] width 295 height 19
paste input "[URL][PERSON_NAME][DOMAIN_NAME]"
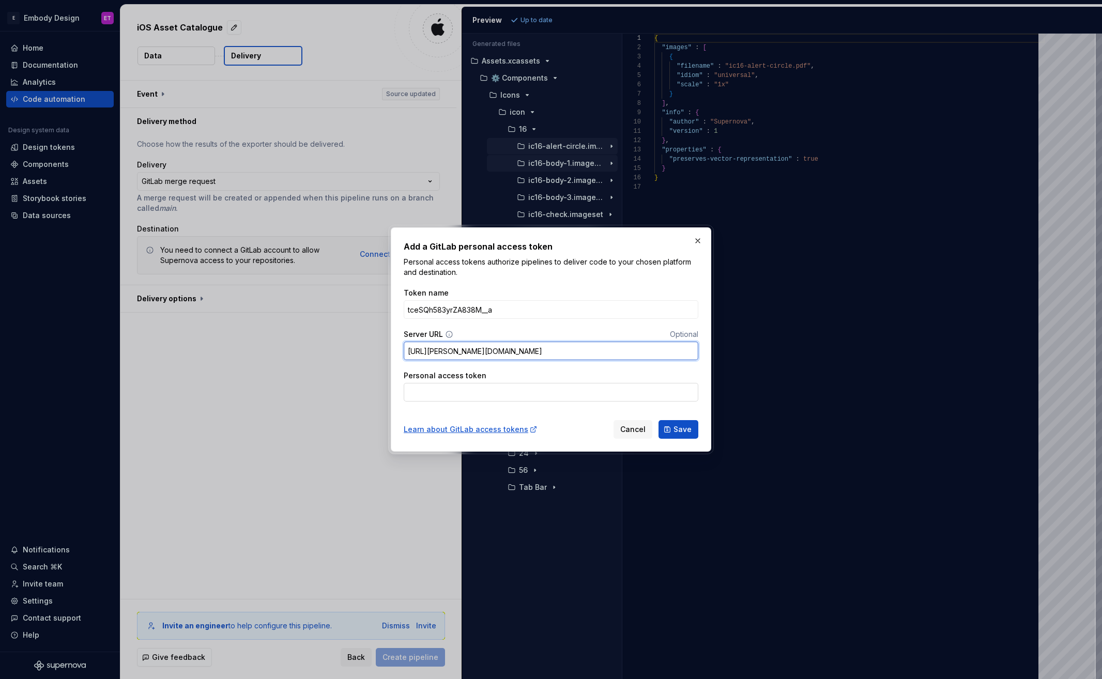
type input "[URL][PERSON_NAME][DOMAIN_NAME]"
click at [517, 390] on input "Personal access token" at bounding box center [551, 392] width 295 height 19
click at [507, 311] on input "tceSQh583yrZA838M__a" at bounding box center [551, 309] width 295 height 19
click at [475, 389] on input "Personal access token" at bounding box center [551, 392] width 295 height 19
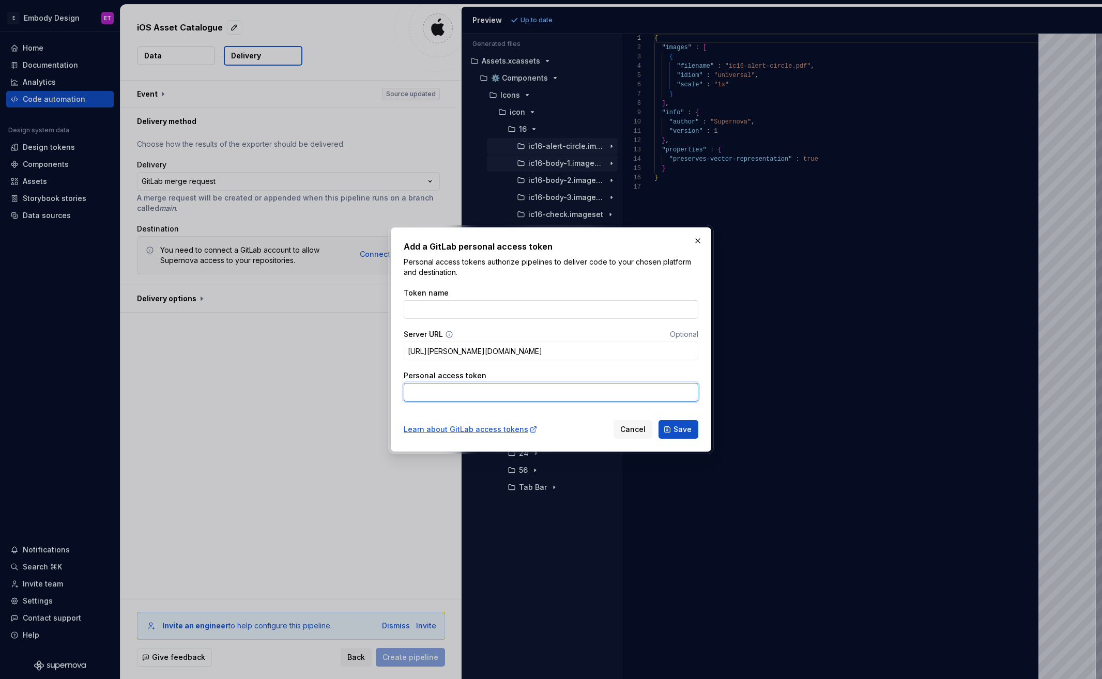
paste input "tceSQh583yrZA838M__a"
type input "tceSQh583yrZA838M__a"
click at [478, 313] on input "Token name" at bounding box center [551, 309] width 295 height 19
type input "Tech Haf"
click at [690, 426] on span "Save" at bounding box center [682, 429] width 18 height 10
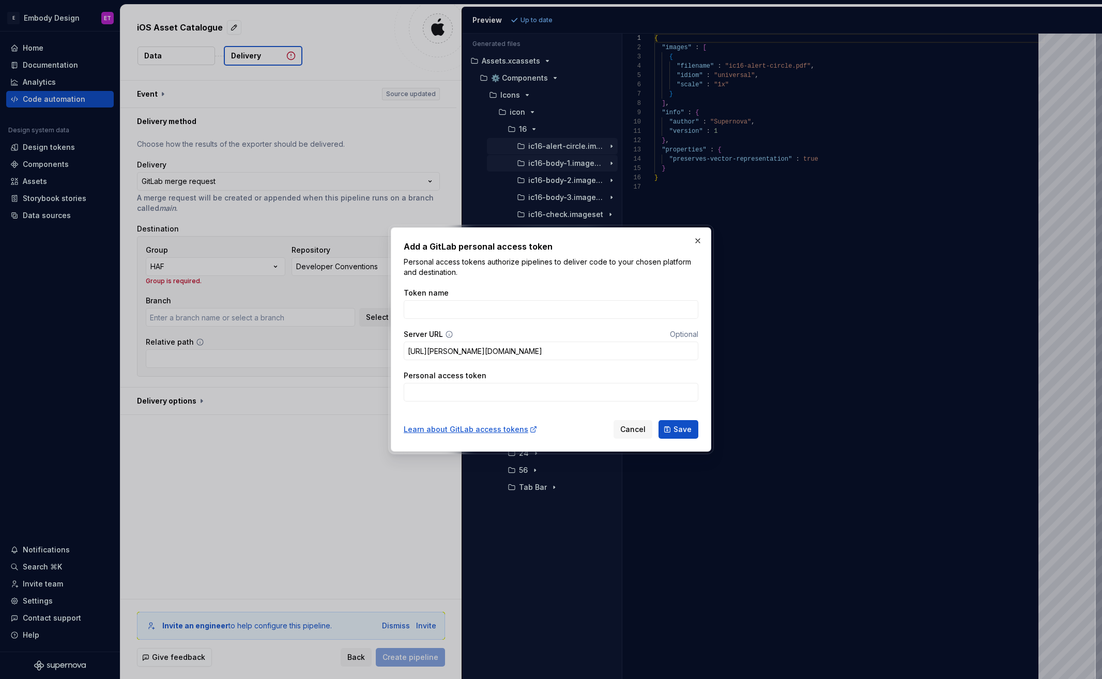
type input "main"
click at [698, 243] on button "button" at bounding box center [697, 241] width 14 height 14
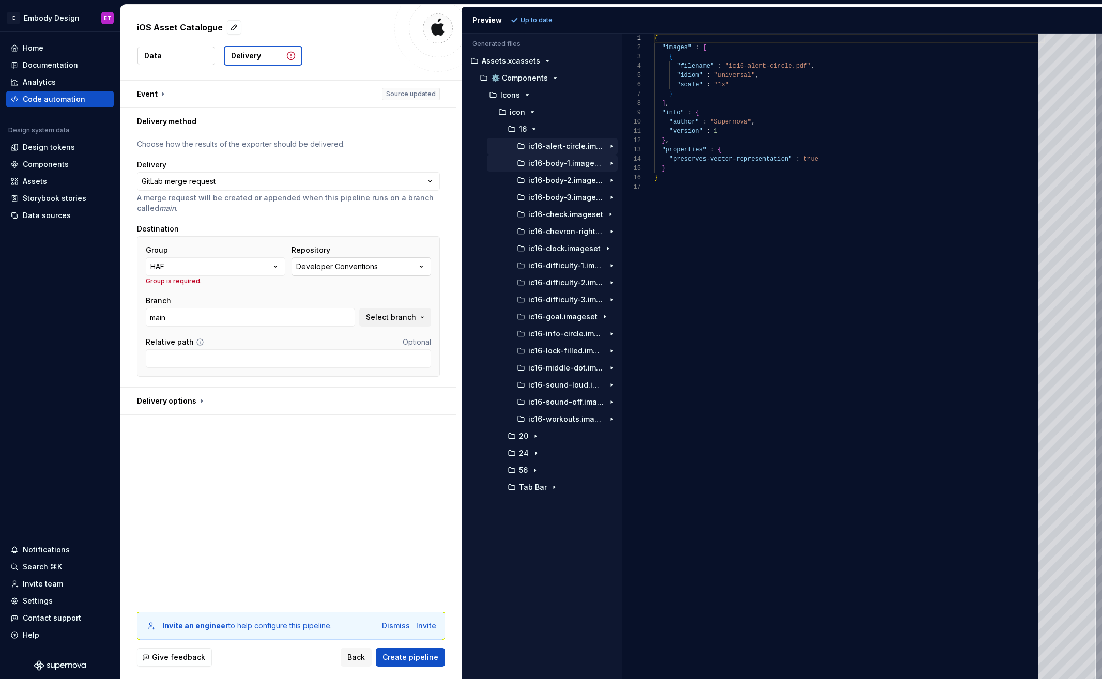
click at [385, 262] on button "Developer Conventions" at bounding box center [361, 266] width 140 height 19
type input "H"
click at [271, 267] on icon "button" at bounding box center [275, 266] width 10 height 10
click at [406, 427] on div "**********" at bounding box center [290, 340] width 341 height 518
click at [274, 265] on icon "button" at bounding box center [275, 266] width 10 height 10
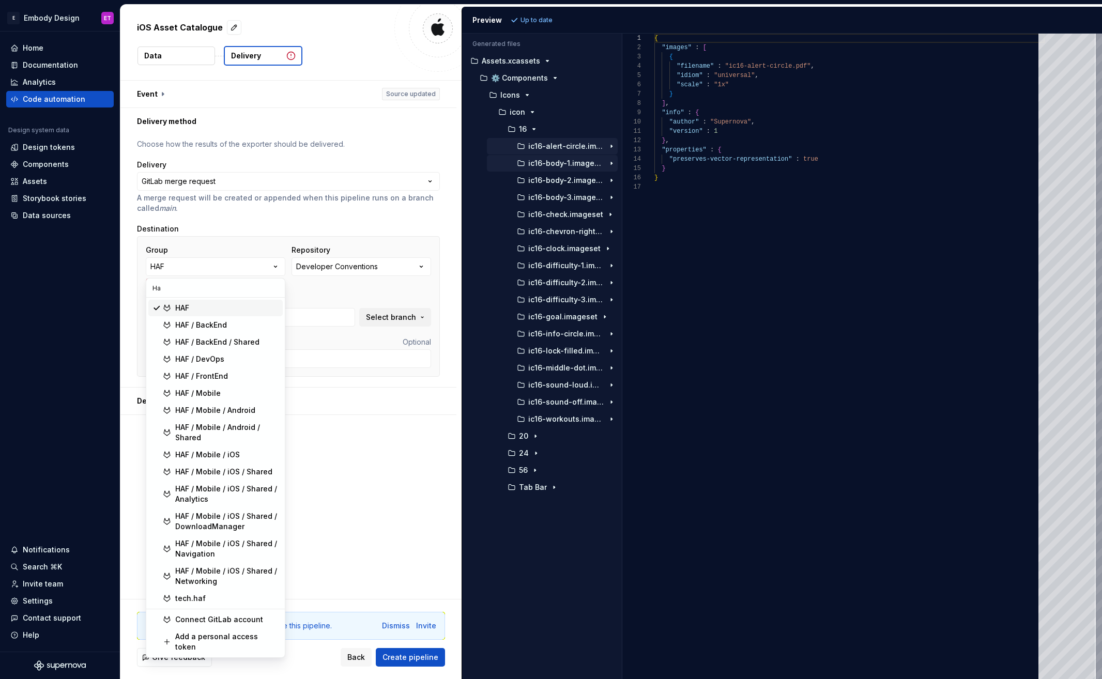
type input "H"
click at [221, 470] on div "HAF / Mobile / iOS / Shared" at bounding box center [223, 472] width 97 height 10
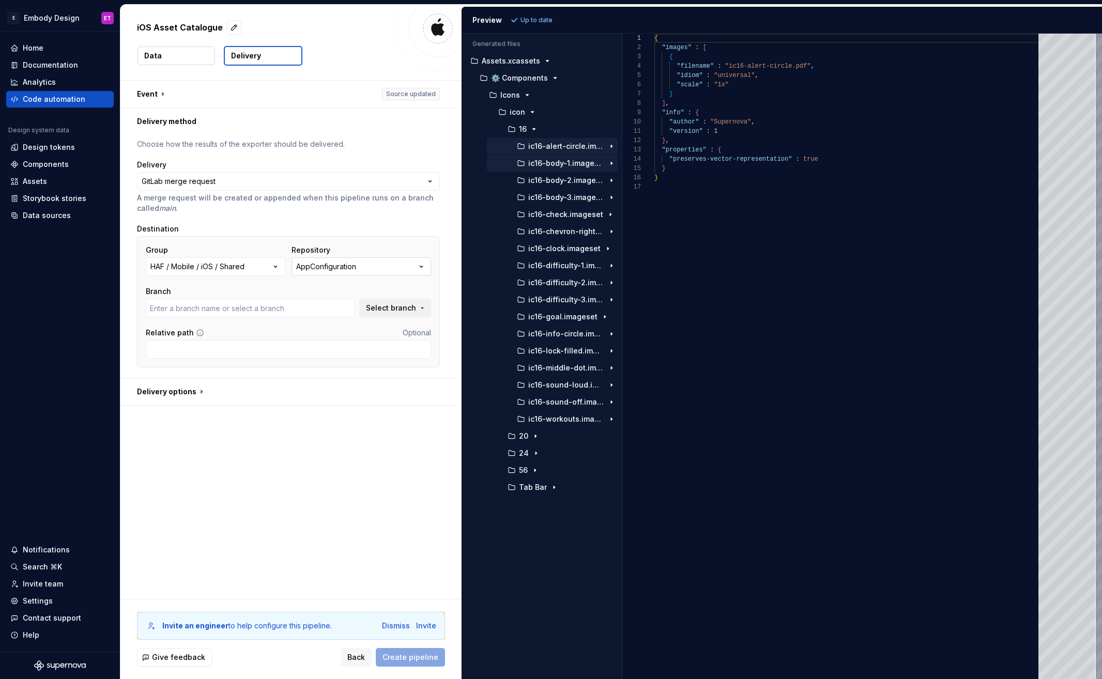
type input "embody"
click at [420, 267] on icon "button" at bounding box center [421, 266] width 10 height 10
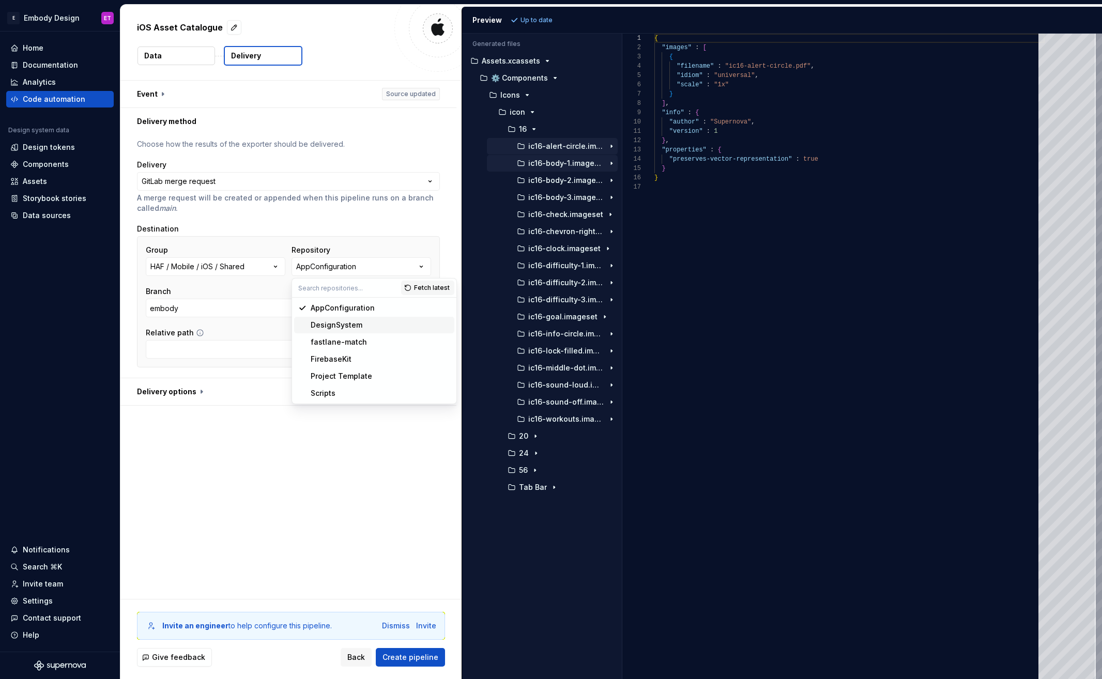
click at [344, 322] on div "DesignSystem" at bounding box center [337, 325] width 52 height 10
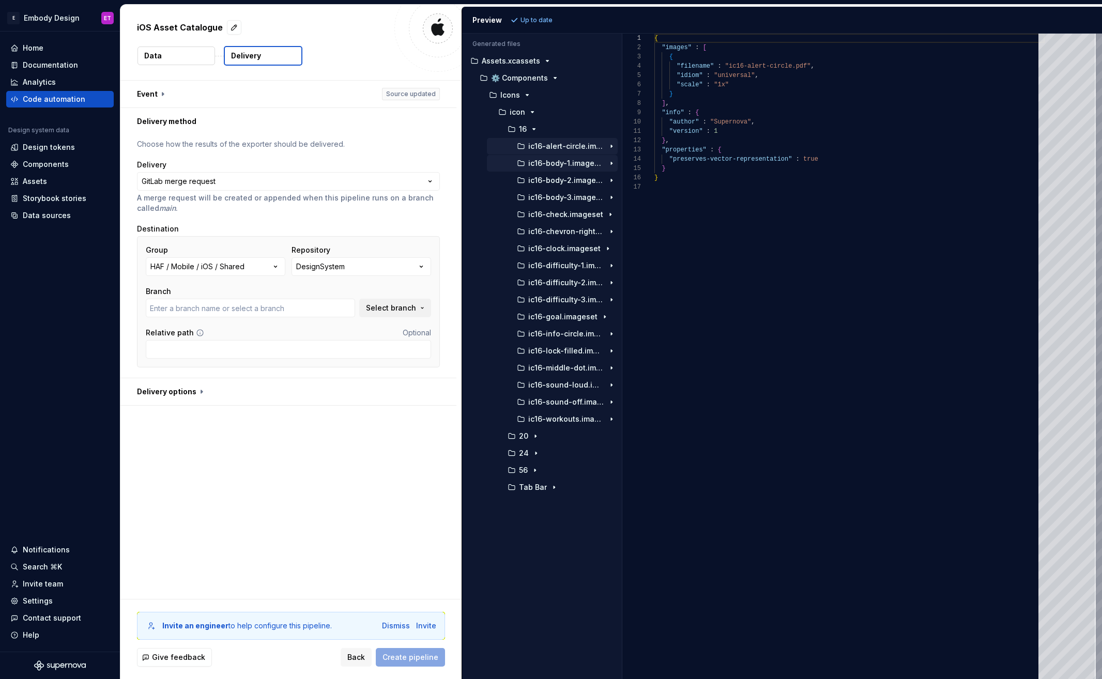
type input "embody"
click at [196, 345] on input "Relative path" at bounding box center [288, 349] width 285 height 19
click at [186, 349] on input "Relative path" at bounding box center [288, 349] width 285 height 19
click at [243, 348] on input "Relative path" at bounding box center [288, 349] width 285 height 19
type input "Sources"
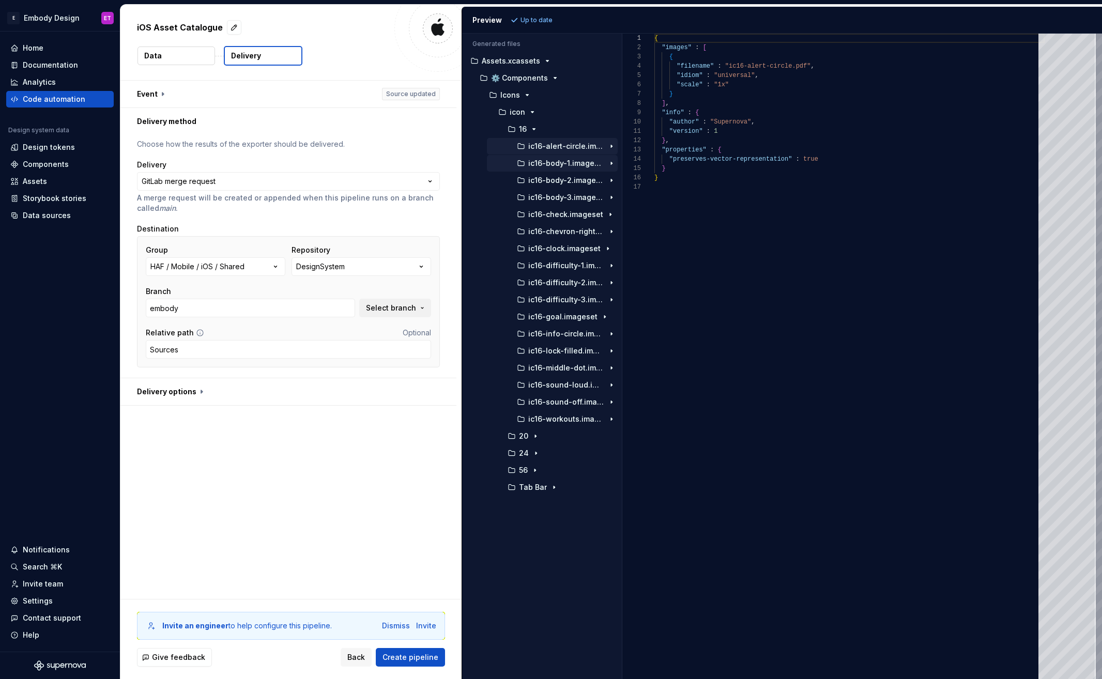
drag, startPoint x: 297, startPoint y: 478, endPoint x: 262, endPoint y: 436, distance: 54.8
click at [297, 478] on div "**********" at bounding box center [290, 340] width 341 height 518
click at [199, 398] on button "button" at bounding box center [288, 391] width 336 height 27
type textarea "*"
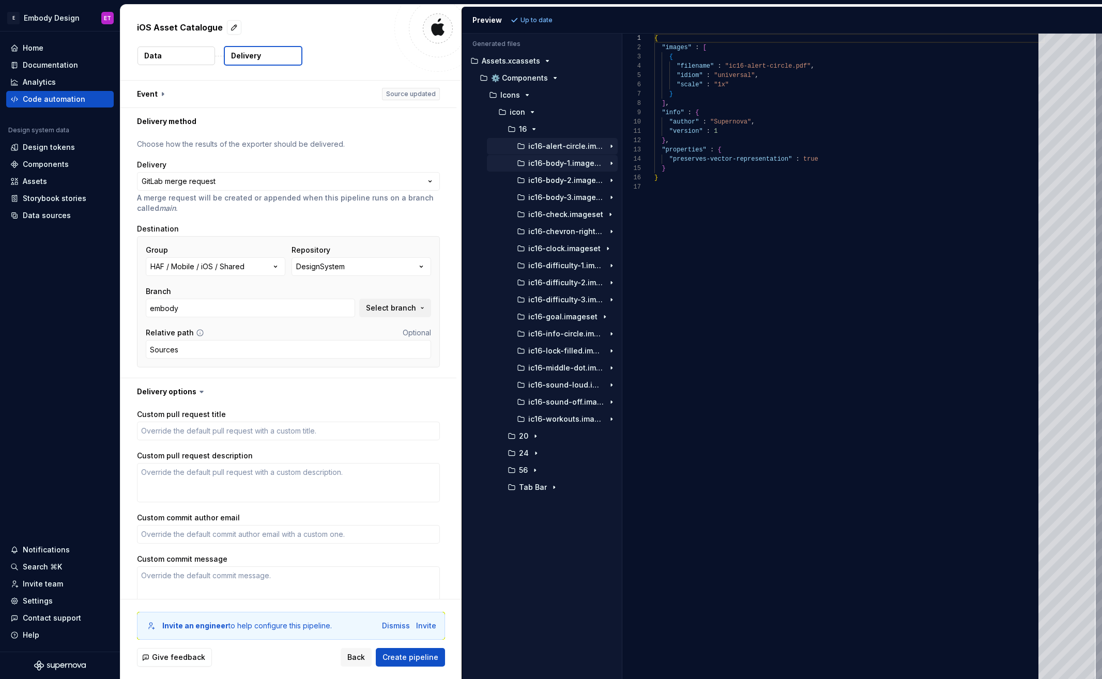
click at [197, 393] on icon at bounding box center [201, 392] width 10 height 10
click at [198, 388] on icon at bounding box center [201, 392] width 10 height 10
click at [190, 390] on button "button" at bounding box center [288, 391] width 336 height 27
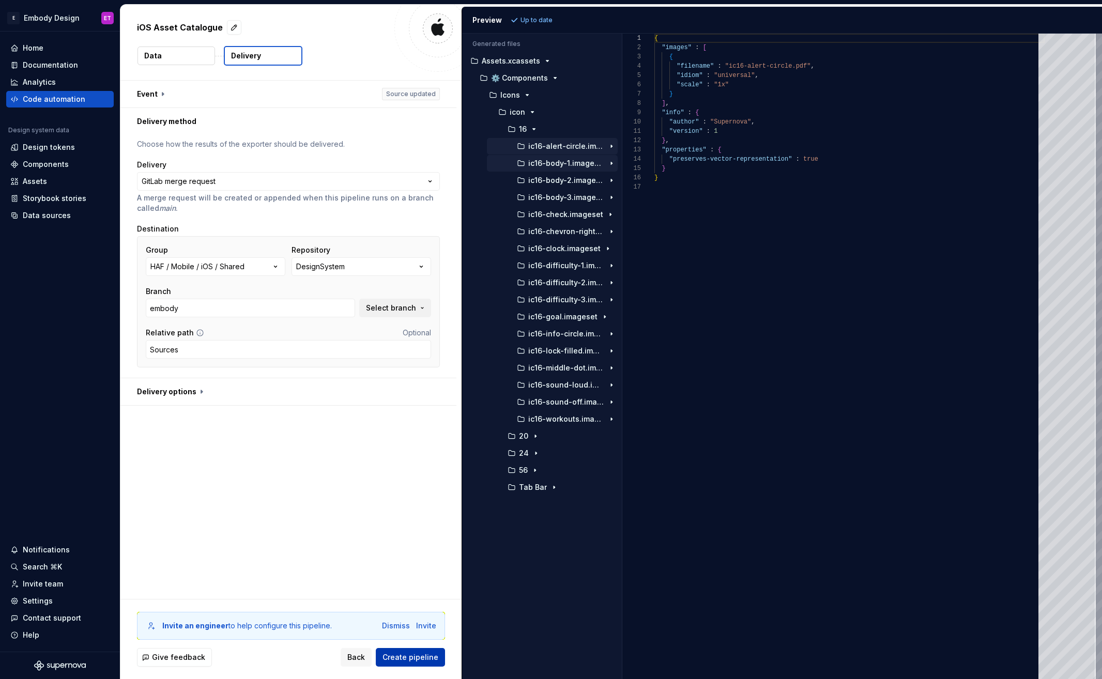
click at [426, 651] on button "Create pipeline" at bounding box center [410, 657] width 69 height 19
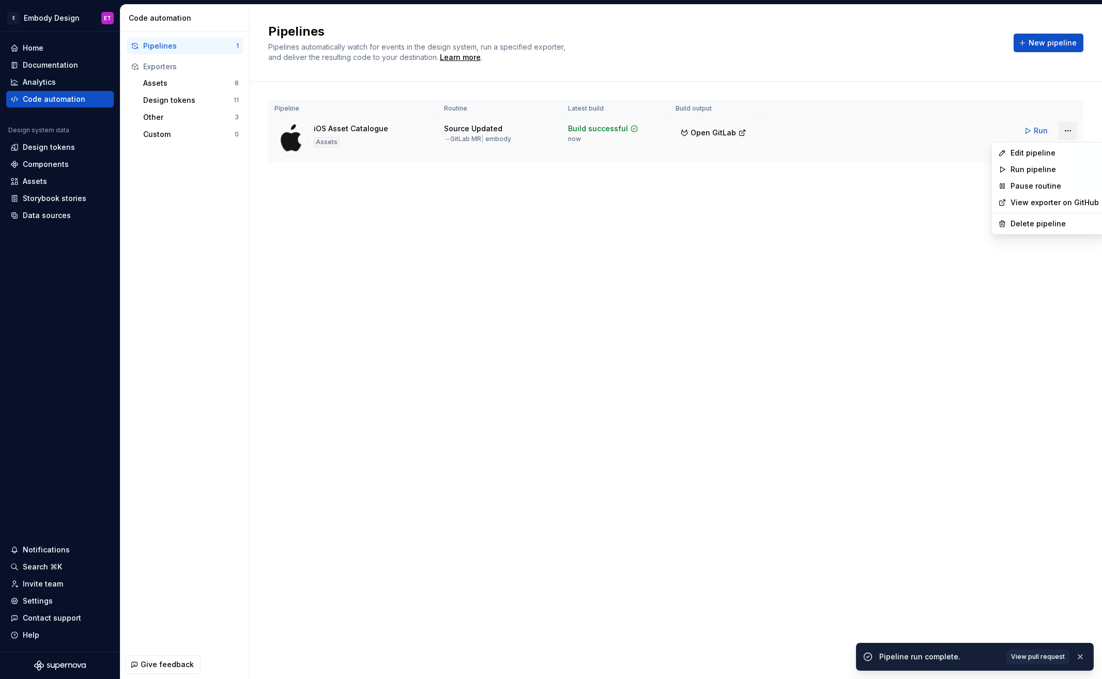
click at [1070, 128] on html "E Embody Design ET Home Documentation Analytics Code automation Design system d…" at bounding box center [551, 339] width 1102 height 679
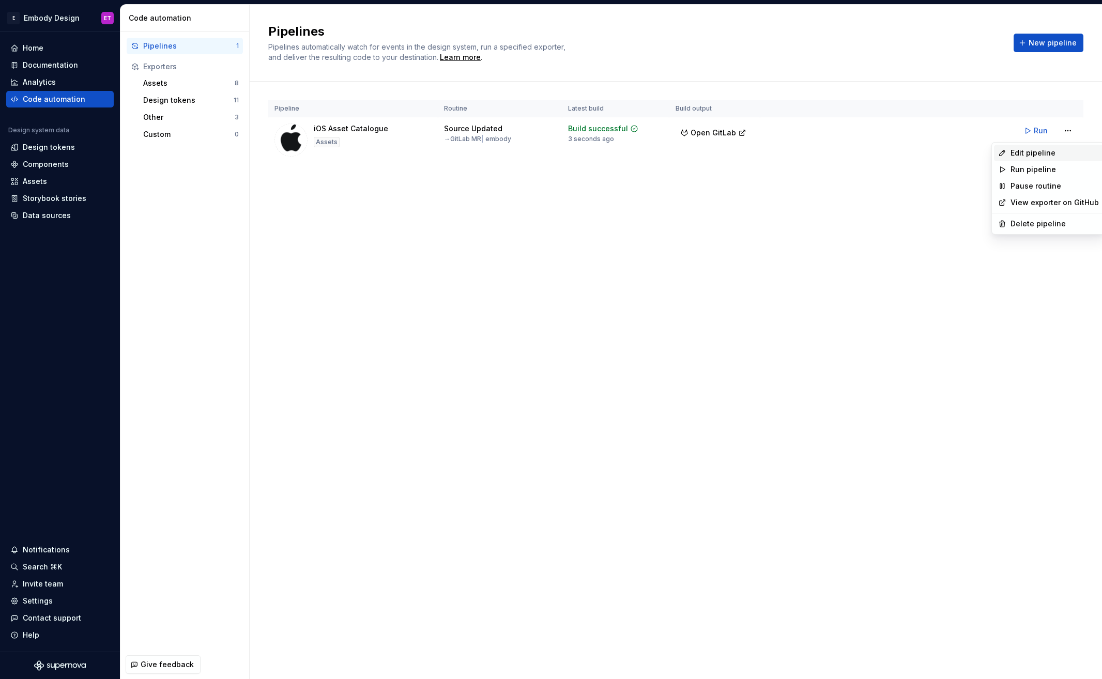
click at [1056, 151] on div "Edit pipeline" at bounding box center [1054, 153] width 88 height 10
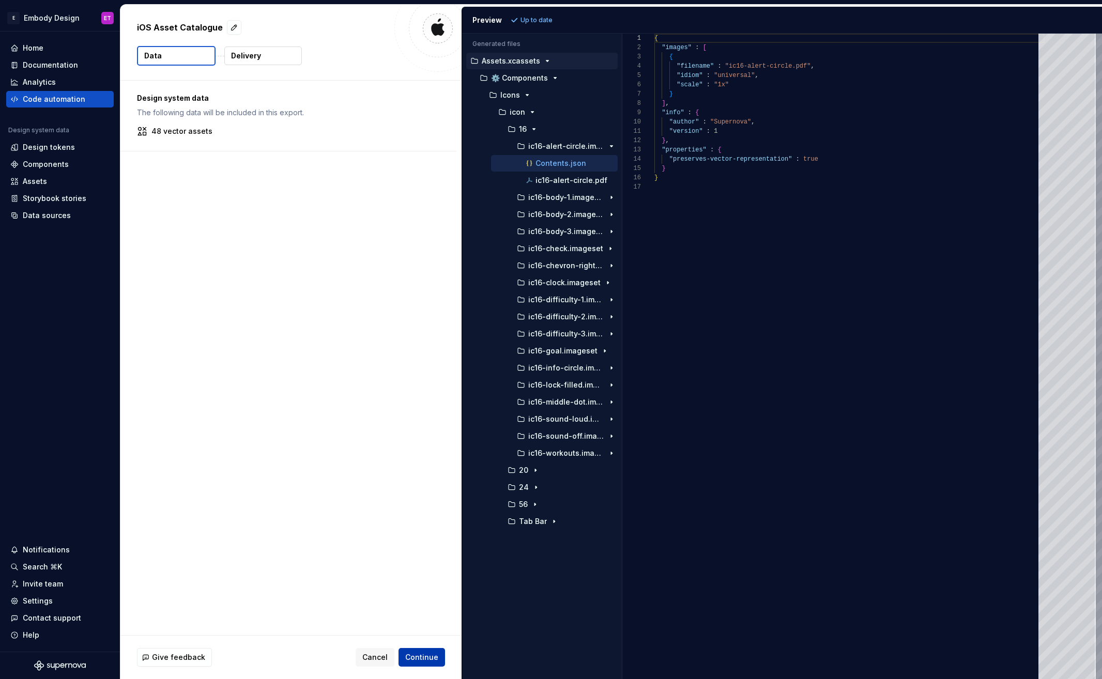
click at [423, 658] on span "Continue" at bounding box center [421, 657] width 33 height 10
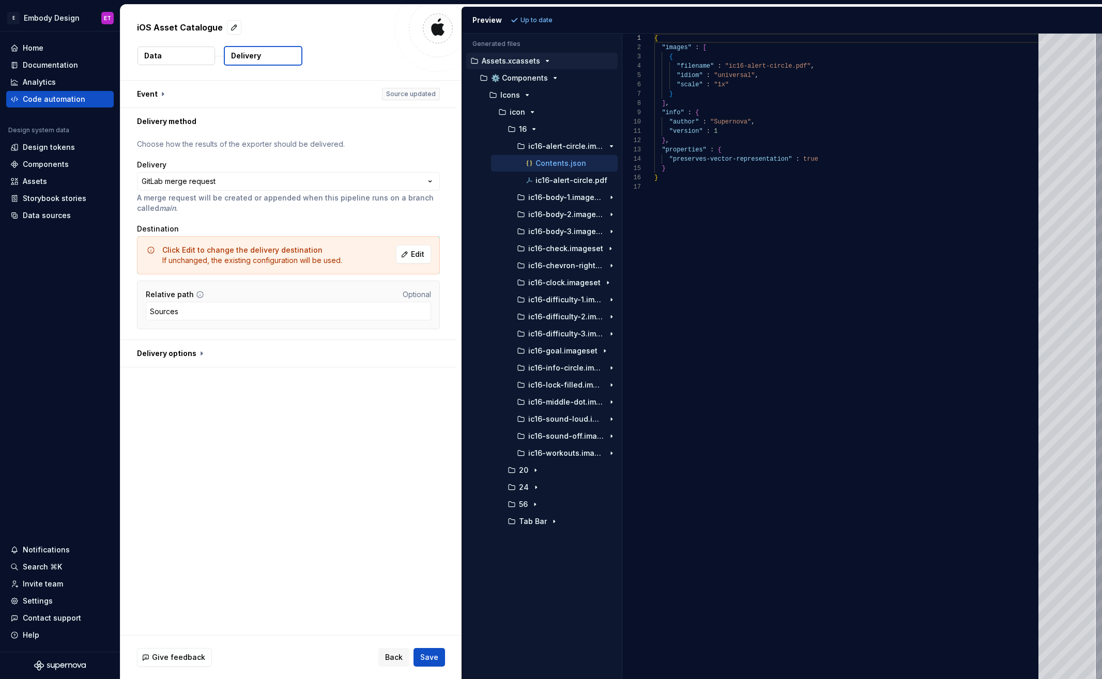
click at [191, 326] on div "Relative path Optional Sources" at bounding box center [288, 305] width 303 height 49
click at [213, 305] on input "Sources" at bounding box center [288, 311] width 285 height 19
click at [205, 313] on input "Sources" at bounding box center [288, 311] width 285 height 19
type input "Sources/Resources"
click at [399, 88] on button "button" at bounding box center [288, 94] width 336 height 27
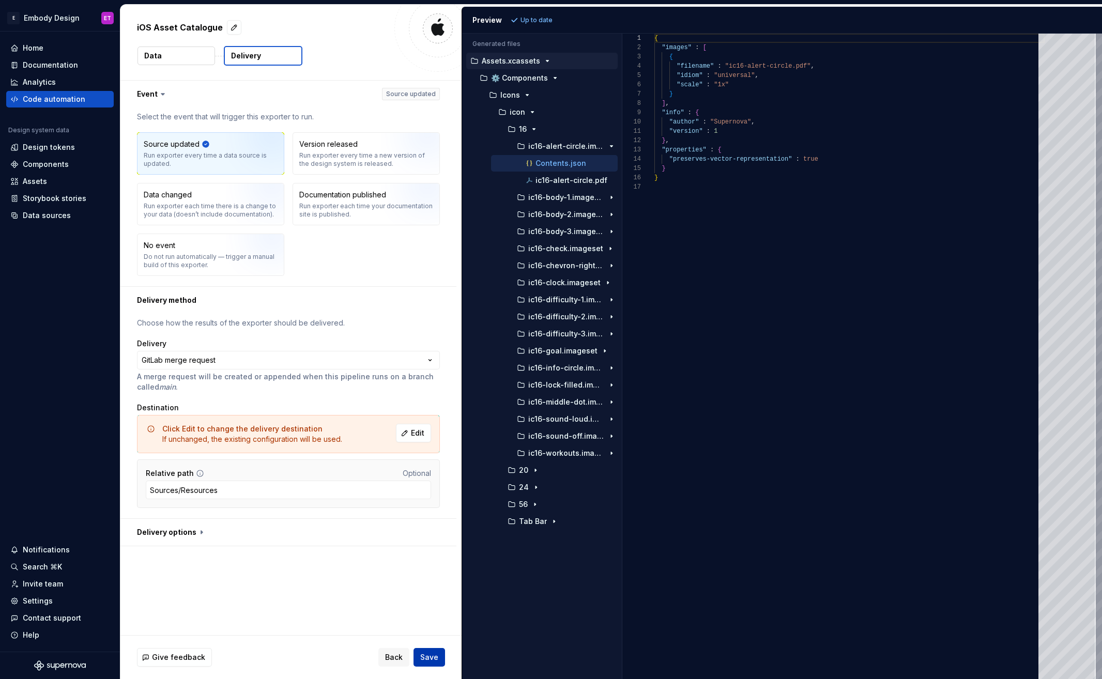
click at [439, 654] on button "Save" at bounding box center [429, 657] width 32 height 19
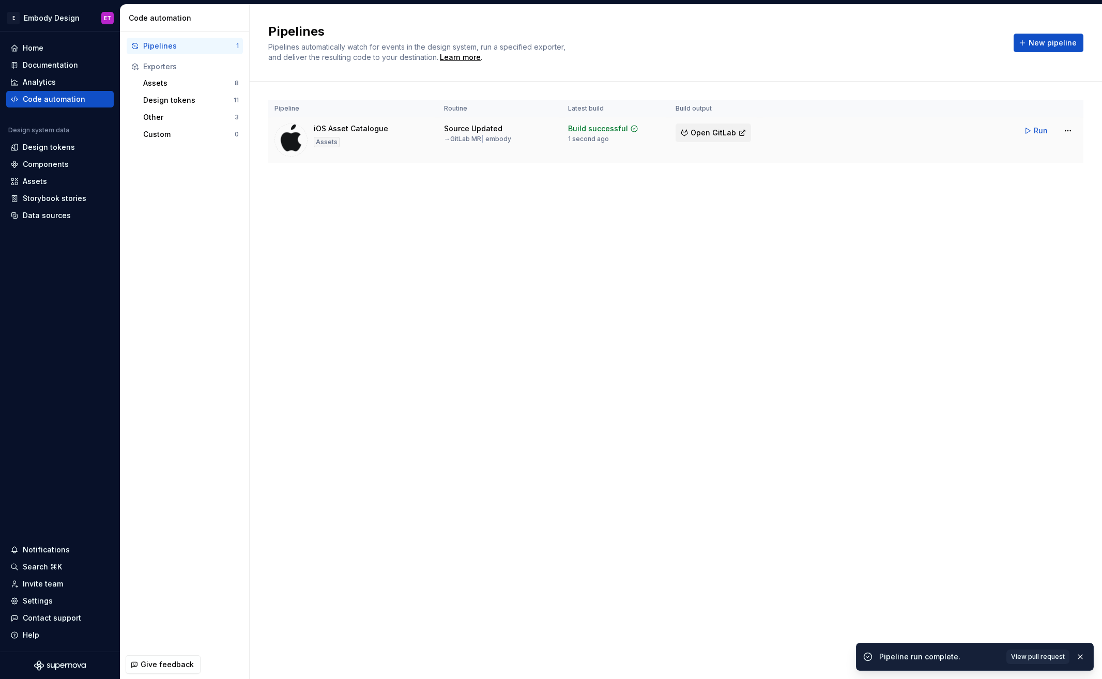
click at [720, 133] on span "Open GitLab" at bounding box center [712, 133] width 45 height 10
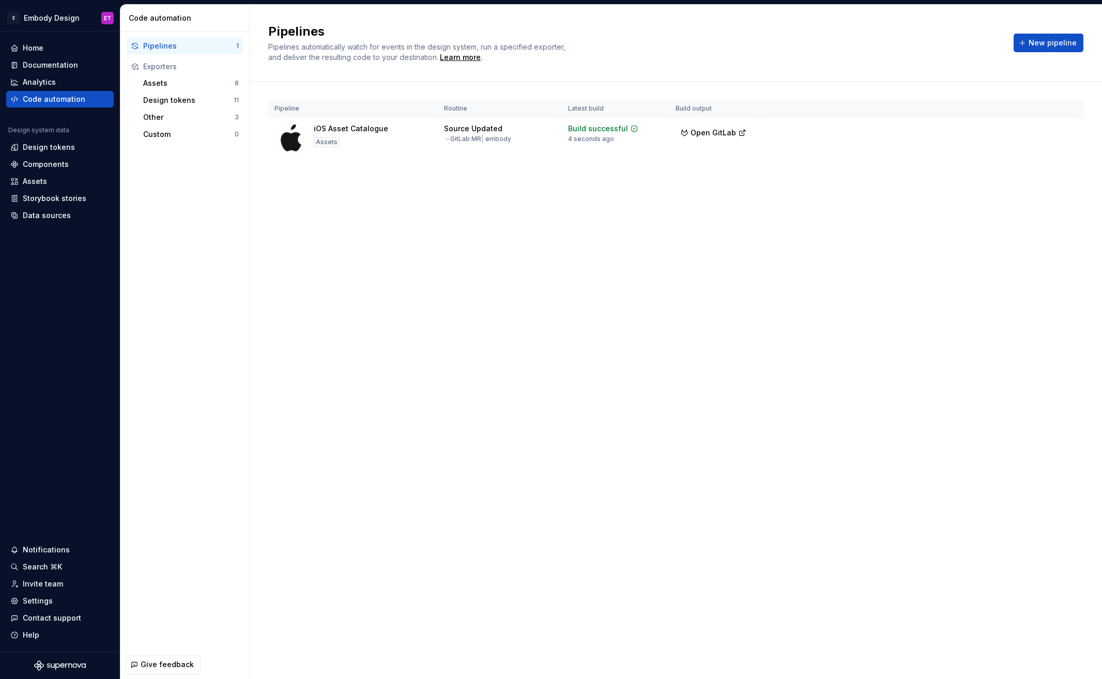
click at [497, 283] on div "Pipelines Pipelines automatically watch for events in the design system, run a …" at bounding box center [676, 342] width 852 height 674
click at [1042, 131] on span "Run" at bounding box center [1040, 131] width 14 height 10
click at [696, 133] on span "Open GitLab" at bounding box center [712, 133] width 45 height 10
click at [1067, 45] on span "New pipeline" at bounding box center [1052, 43] width 48 height 10
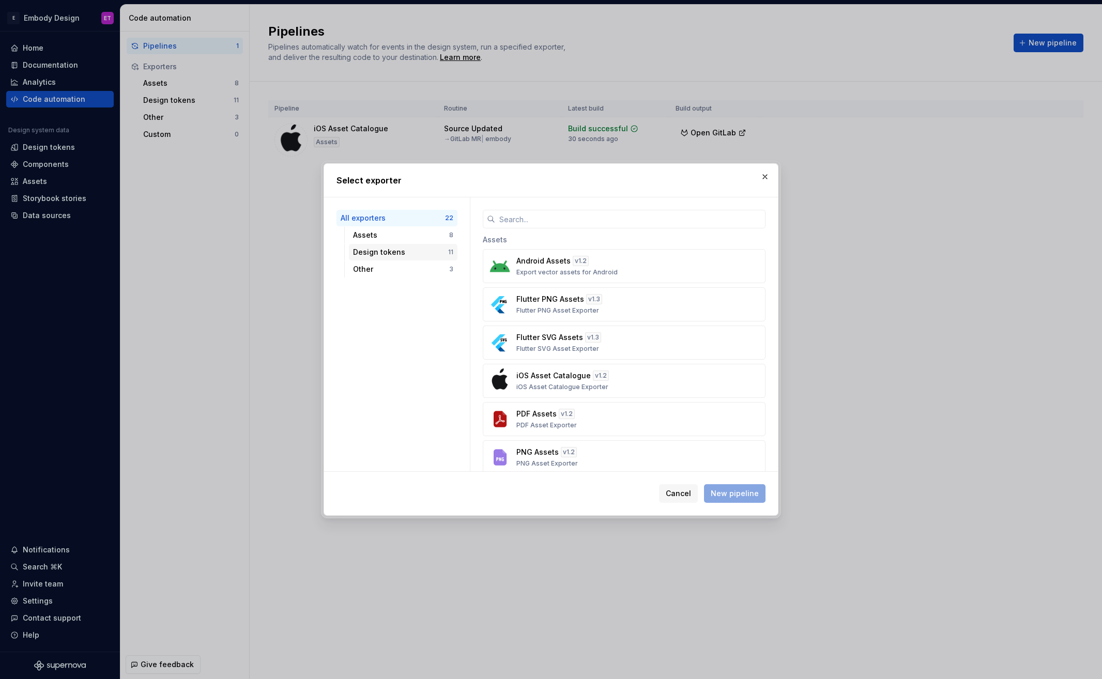
click at [424, 255] on div "Design tokens" at bounding box center [400, 252] width 95 height 10
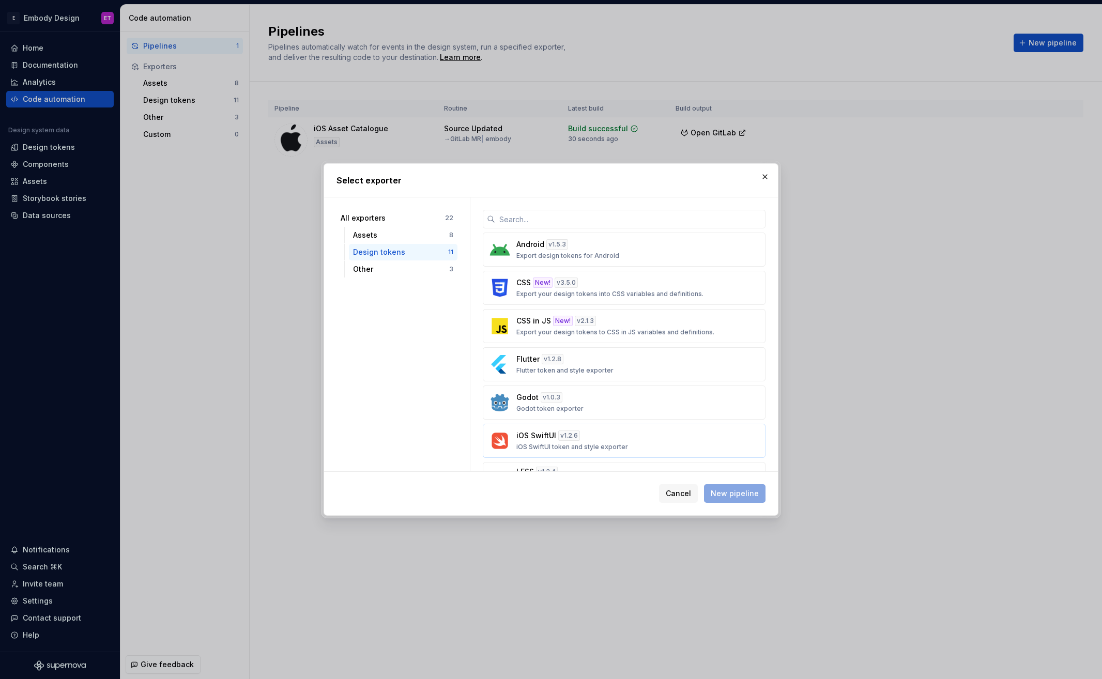
click at [561, 440] on div "v 1.2.6" at bounding box center [569, 435] width 22 height 10
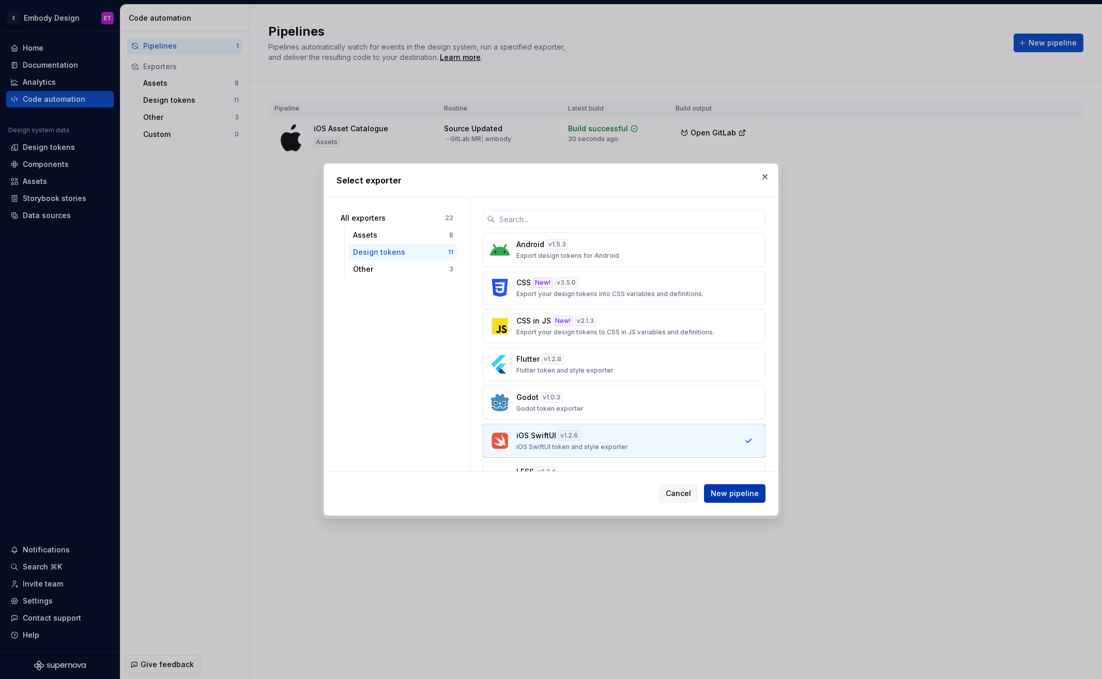
click at [760, 495] on button "New pipeline" at bounding box center [734, 493] width 61 height 19
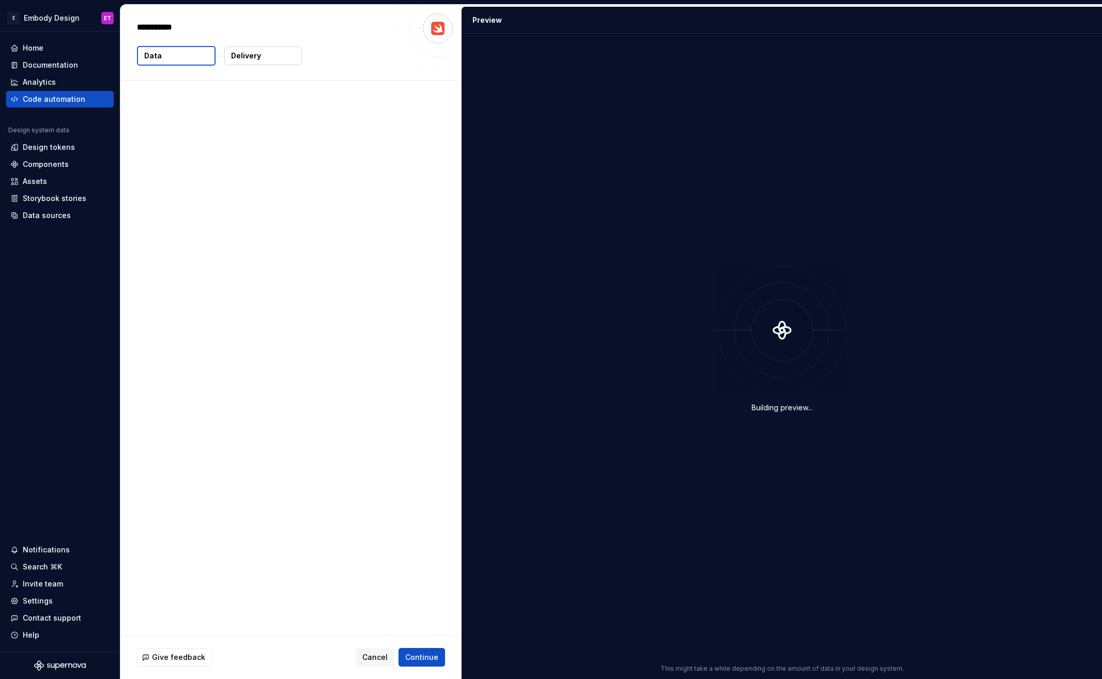
type textarea "*"
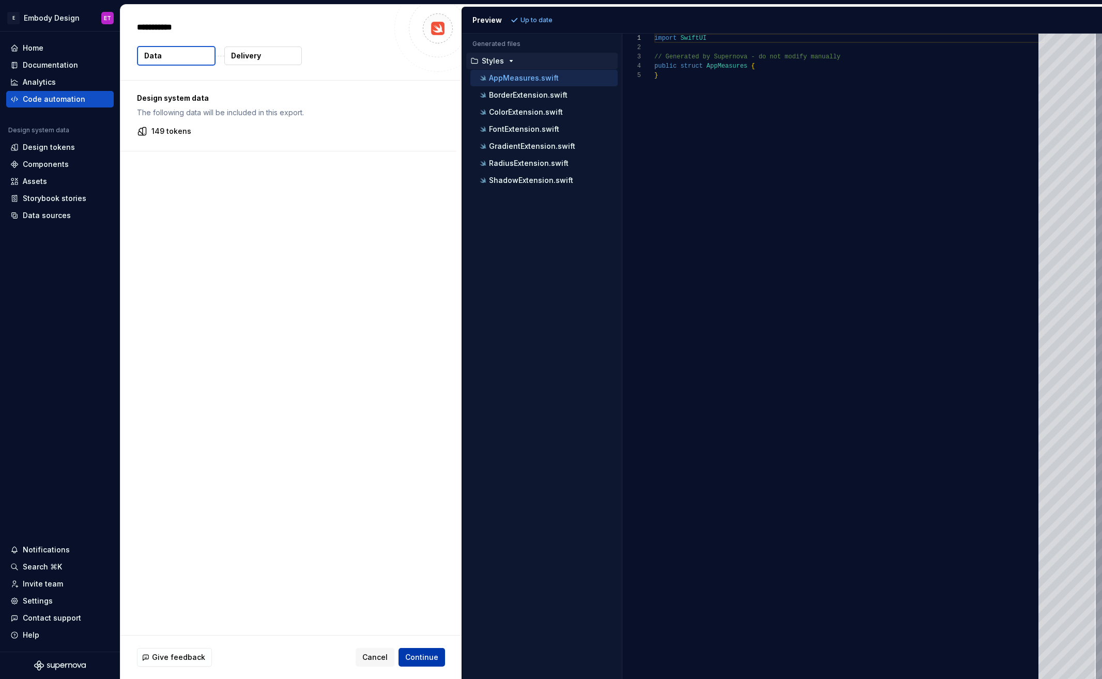
click at [433, 654] on span "Continue" at bounding box center [421, 657] width 33 height 10
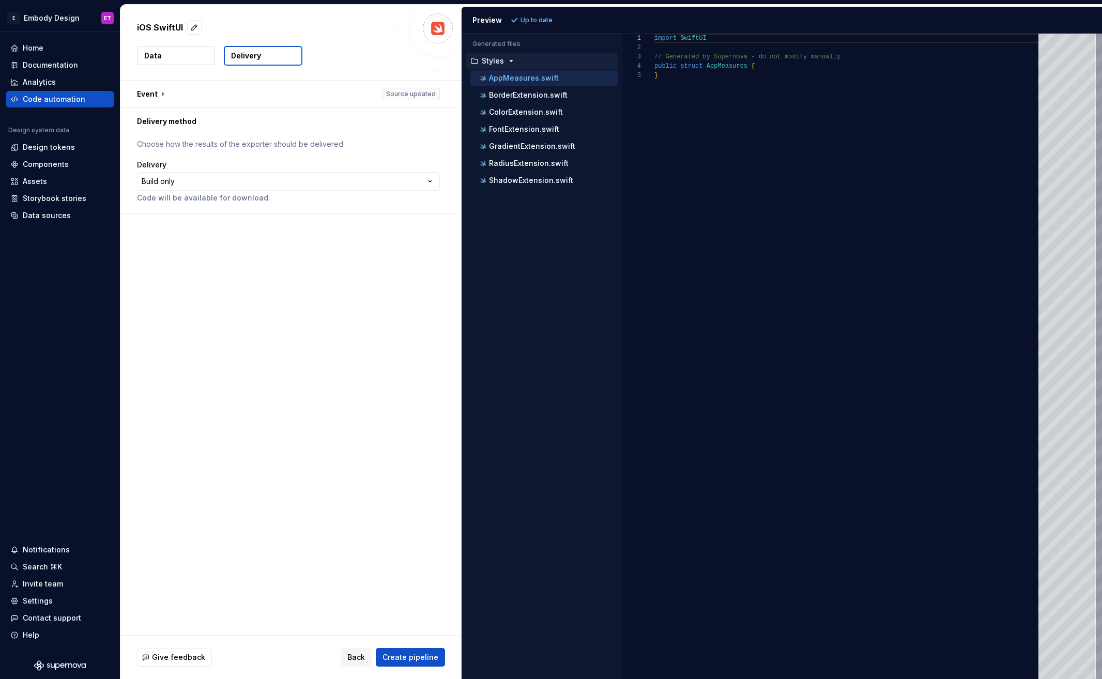
click at [193, 143] on p "Choose how the results of the exporter should be delivered." at bounding box center [288, 144] width 303 height 10
click at [410, 180] on html "**********" at bounding box center [551, 339] width 1102 height 679
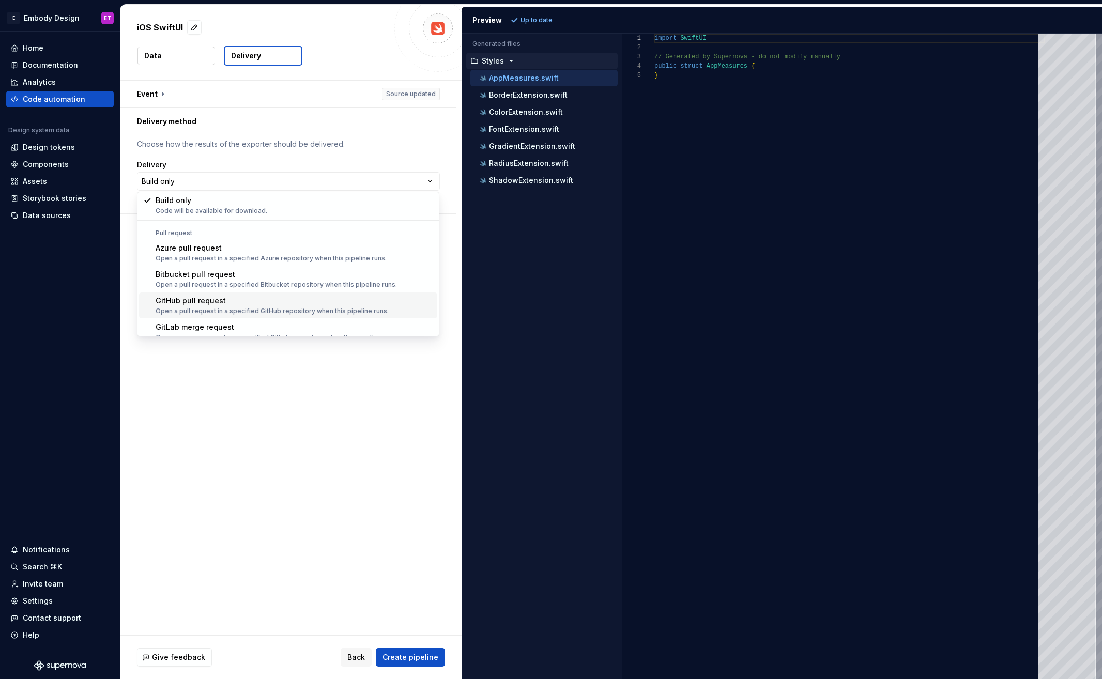
scroll to position [29, 0]
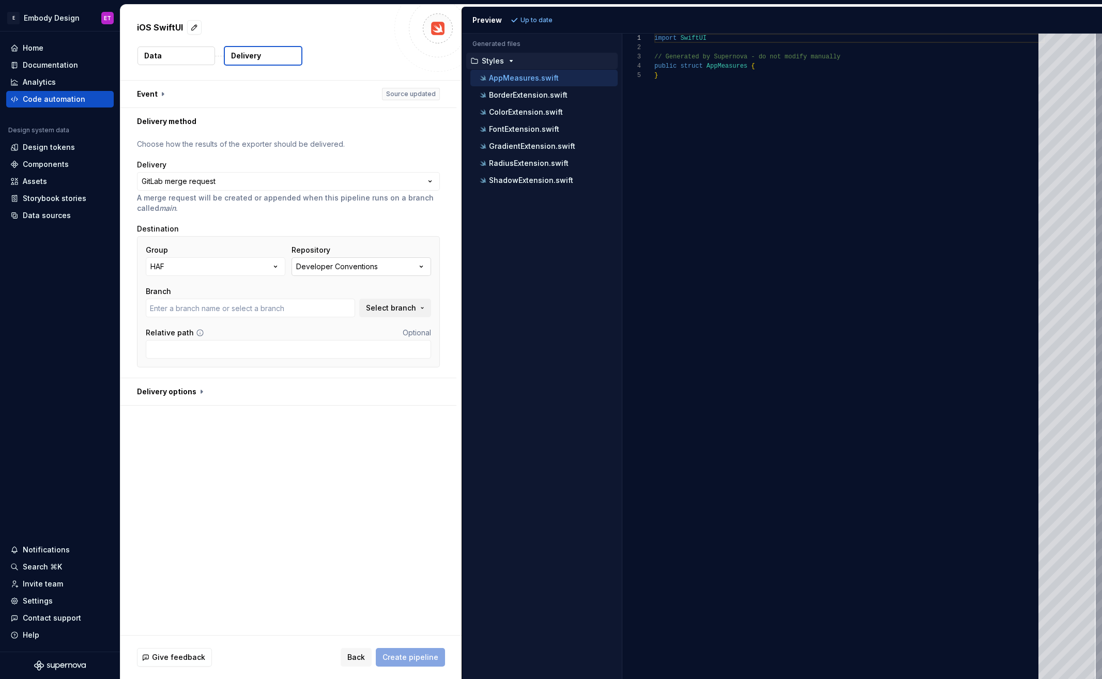
type input "main"
click at [271, 267] on icon "button" at bounding box center [275, 266] width 10 height 10
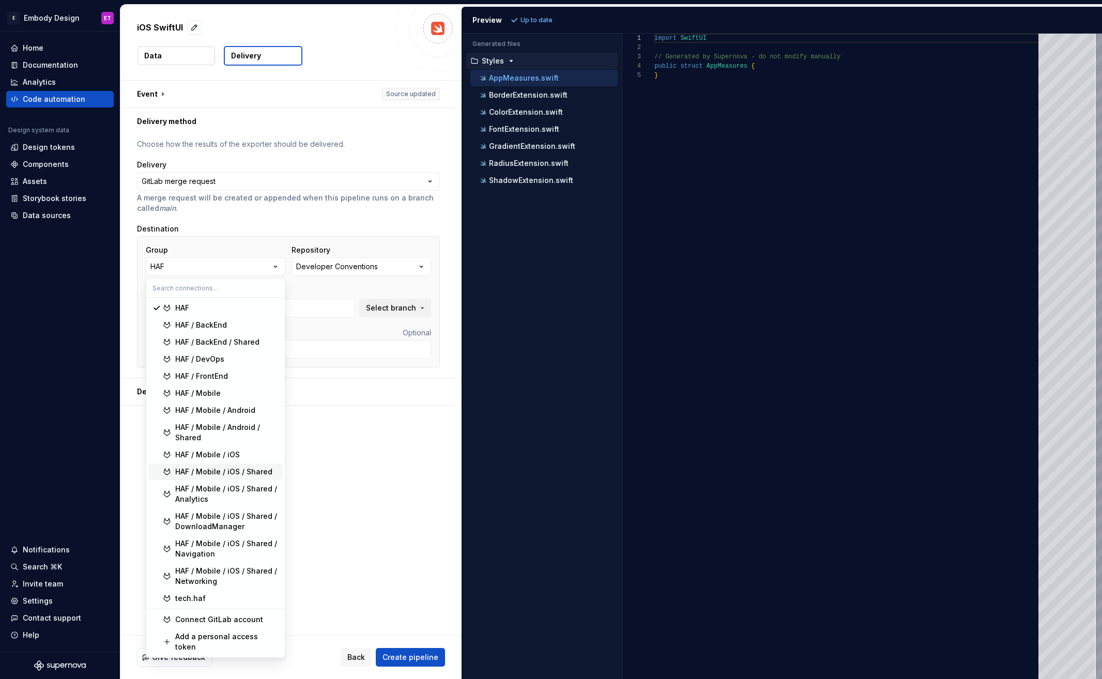
click at [242, 468] on div "HAF / Mobile / iOS / Shared" at bounding box center [223, 472] width 97 height 10
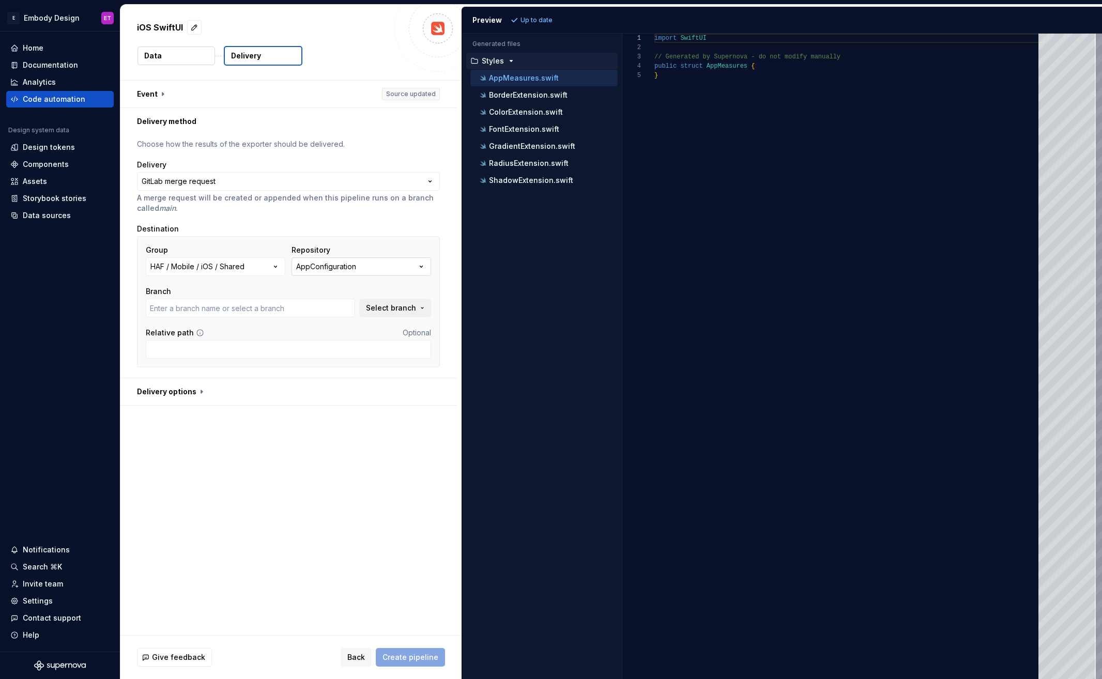
type input "embody"
click at [360, 266] on button "AppConfiguration" at bounding box center [361, 266] width 140 height 19
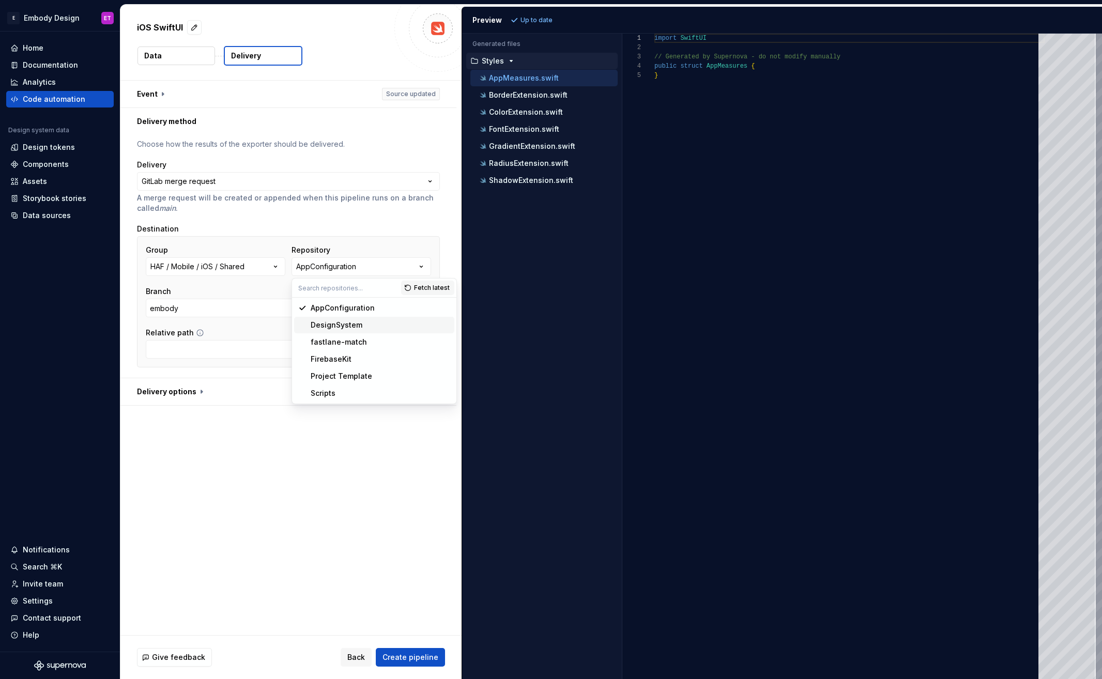
click at [343, 326] on div "DesignSystem" at bounding box center [337, 325] width 52 height 10
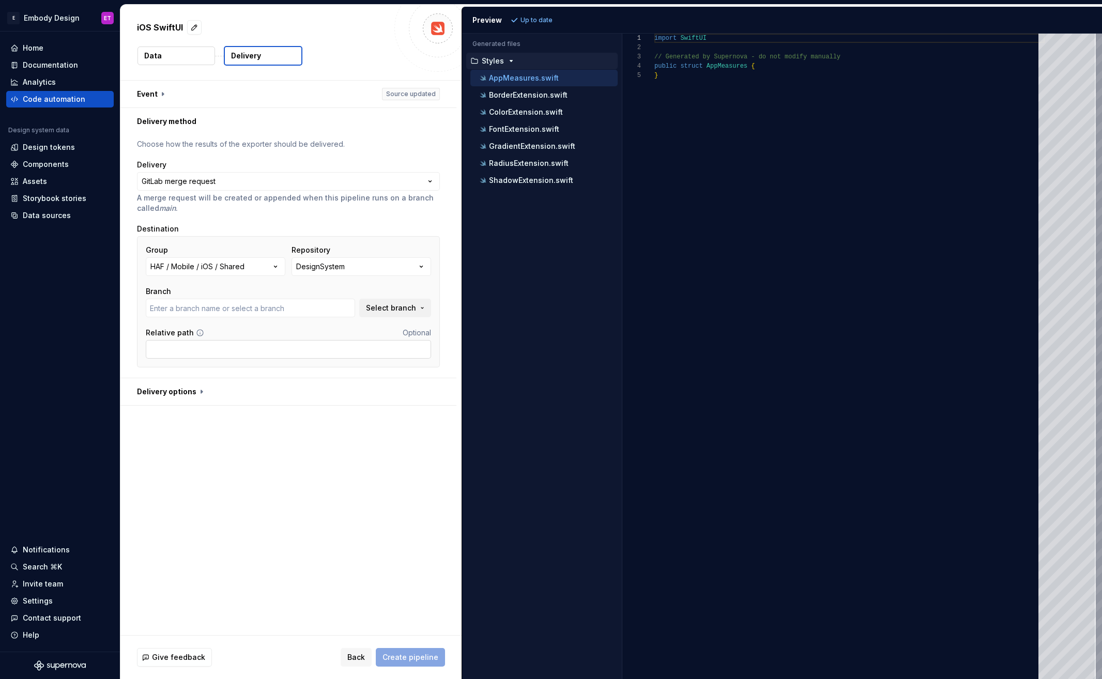
type input "embody"
click at [242, 354] on input "Relative path" at bounding box center [288, 349] width 285 height 19
type input "Sources"
click at [281, 499] on div "**********" at bounding box center [290, 358] width 341 height 554
drag, startPoint x: 422, startPoint y: 656, endPoint x: 362, endPoint y: 514, distance: 154.7
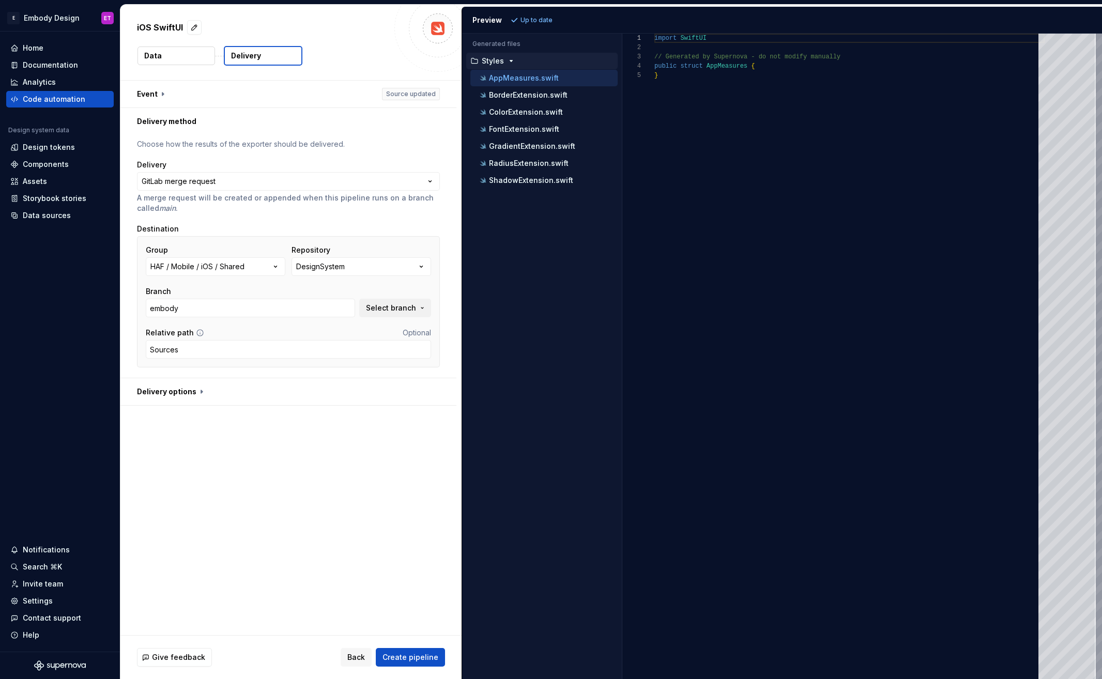
click at [360, 513] on div "**********" at bounding box center [290, 342] width 341 height 674
click at [397, 520] on div "**********" at bounding box center [290, 358] width 341 height 554
click at [436, 660] on span "Create pipeline" at bounding box center [410, 657] width 56 height 10
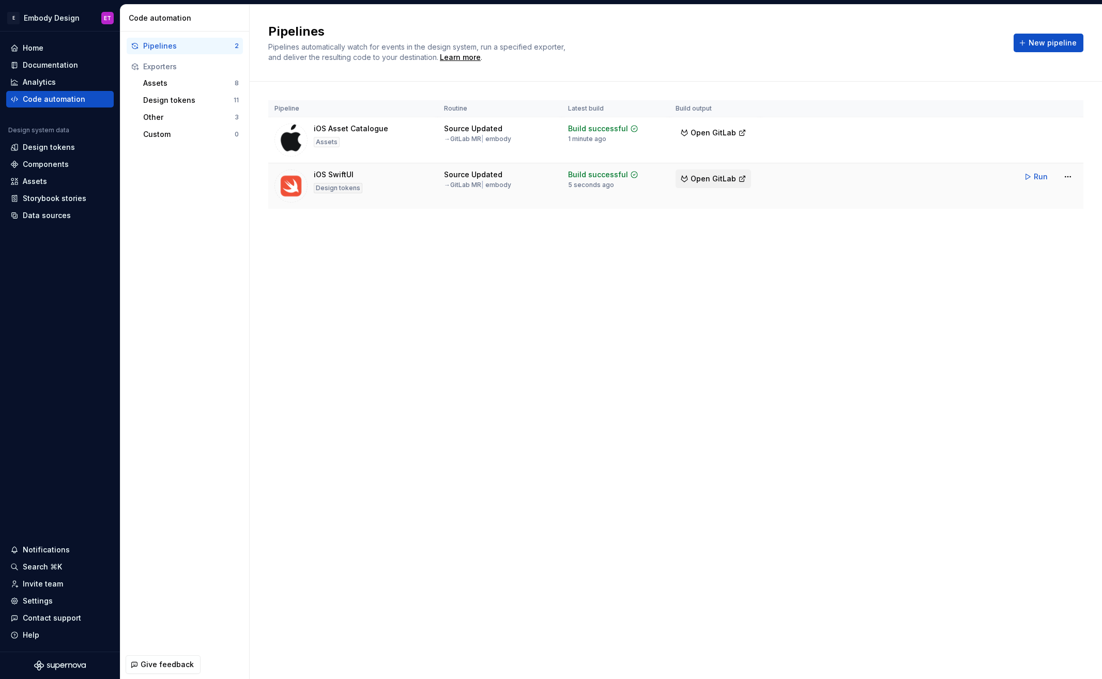
click at [728, 173] on button "Open GitLab" at bounding box center [712, 178] width 75 height 19
click at [179, 115] on div "Other" at bounding box center [188, 117] width 91 height 10
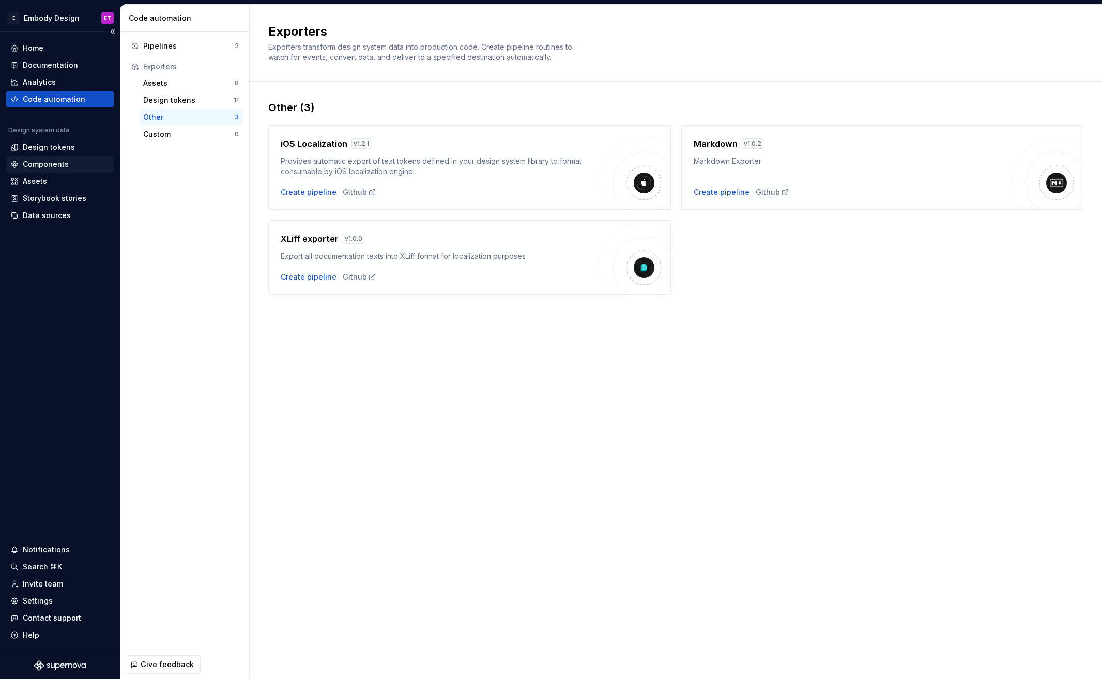
click at [60, 158] on div "Components" at bounding box center [59, 164] width 107 height 17
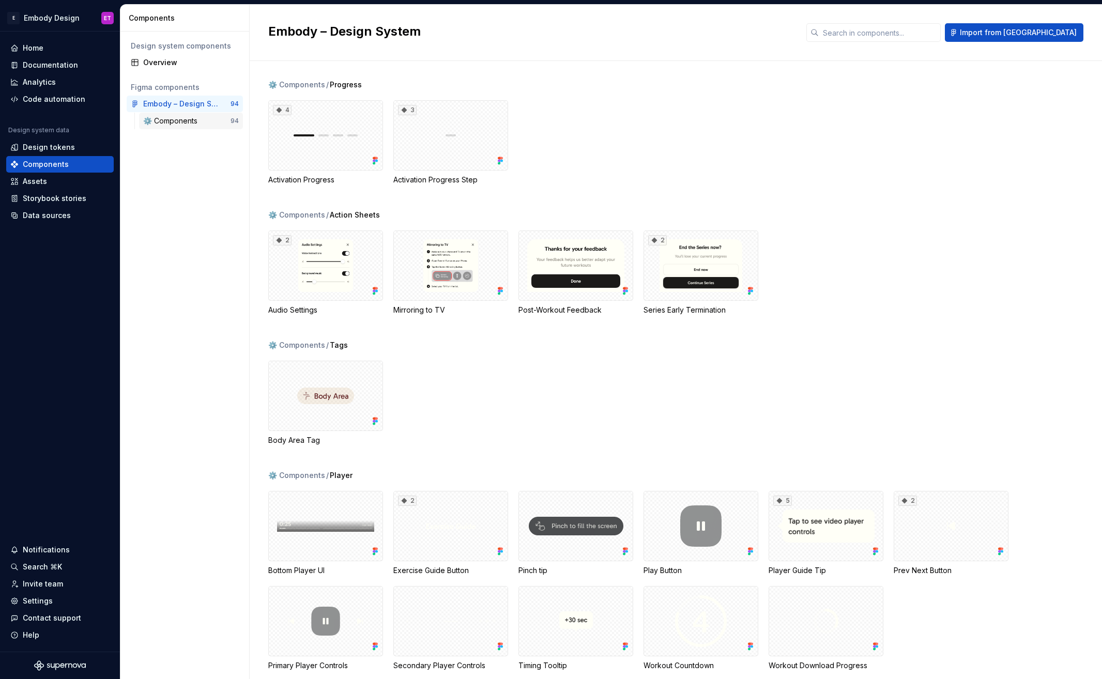
click at [181, 116] on div "⚙️ Components" at bounding box center [172, 121] width 58 height 10
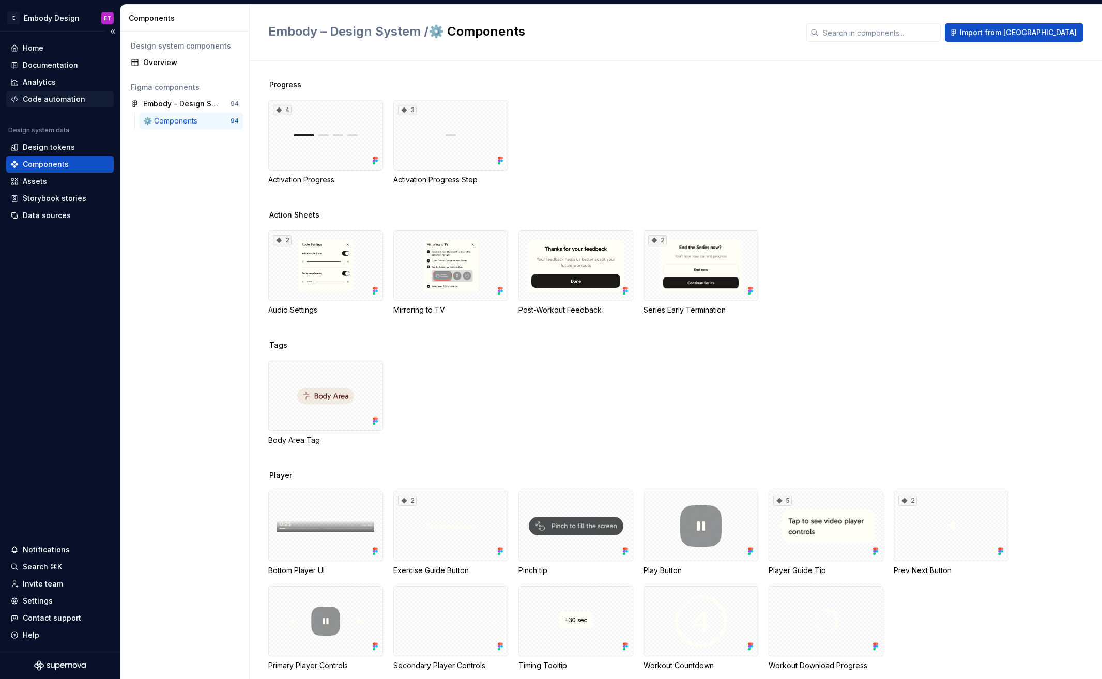
click at [56, 102] on div "Code automation" at bounding box center [54, 99] width 63 height 10
